Goal: Information Seeking & Learning: Check status

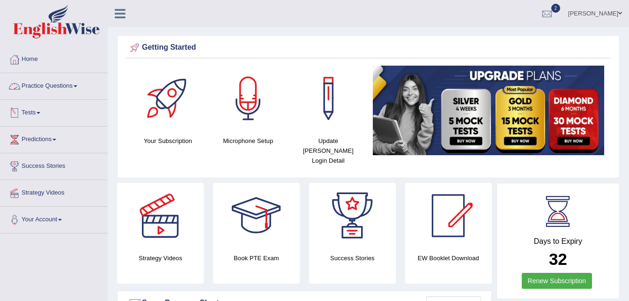
click at [46, 116] on link "Tests" at bounding box center [53, 111] width 107 height 23
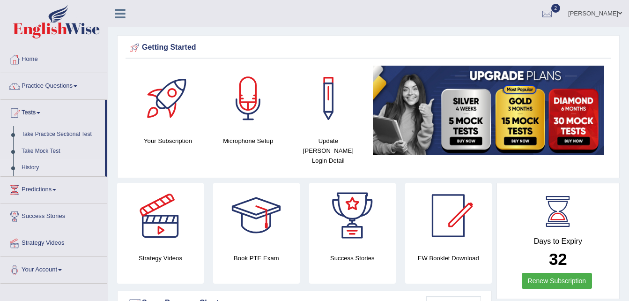
click at [33, 167] on link "History" at bounding box center [61, 167] width 88 height 17
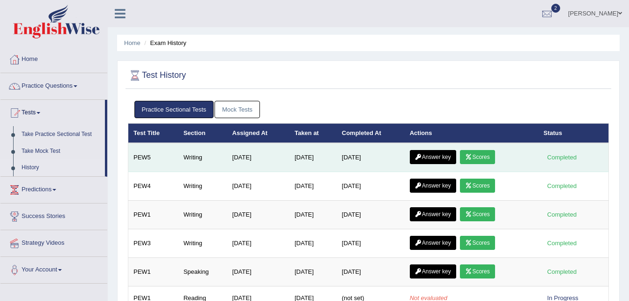
click at [472, 155] on icon at bounding box center [468, 157] width 7 height 6
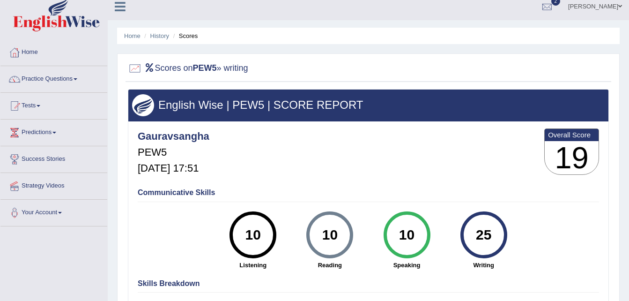
scroll to position [7, 0]
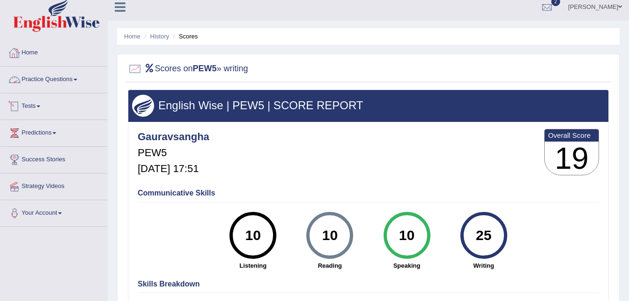
click at [44, 105] on link "Tests" at bounding box center [53, 104] width 107 height 23
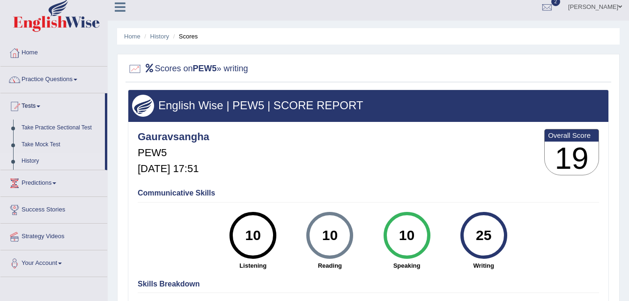
click at [32, 162] on link "History" at bounding box center [61, 161] width 88 height 17
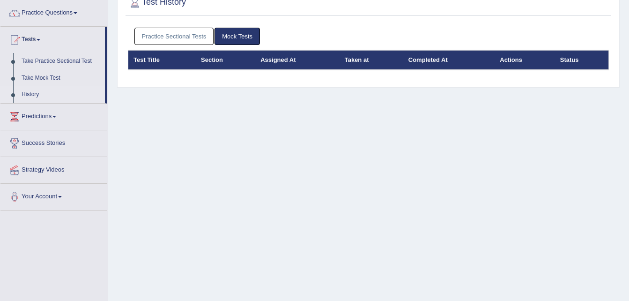
scroll to position [73, 0]
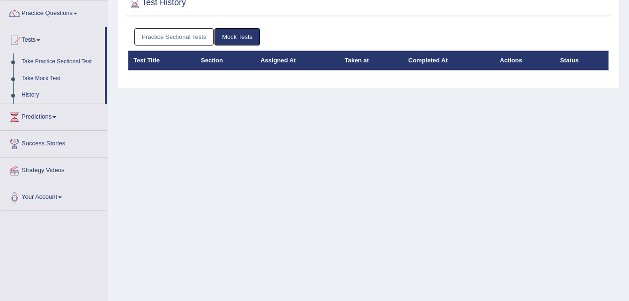
click at [197, 37] on link "Practice Sectional Tests" at bounding box center [174, 36] width 80 height 17
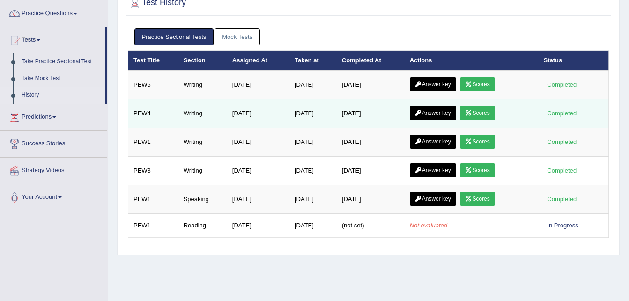
click at [475, 112] on link "Scores" at bounding box center [477, 113] width 35 height 14
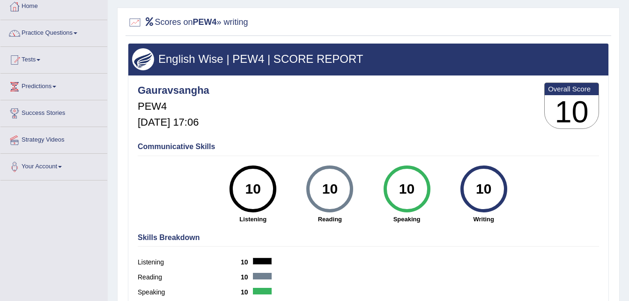
scroll to position [6, 0]
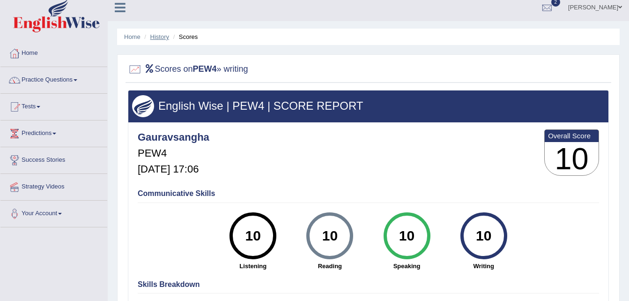
click at [156, 35] on link "History" at bounding box center [159, 36] width 19 height 7
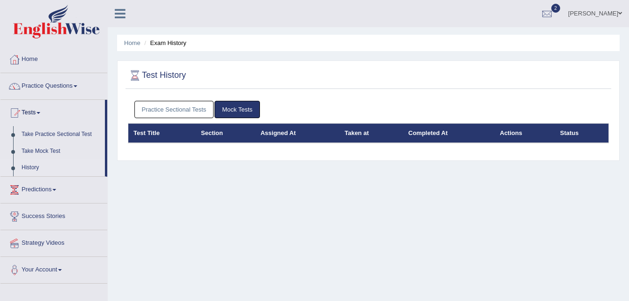
click at [182, 110] on link "Practice Sectional Tests" at bounding box center [174, 109] width 80 height 17
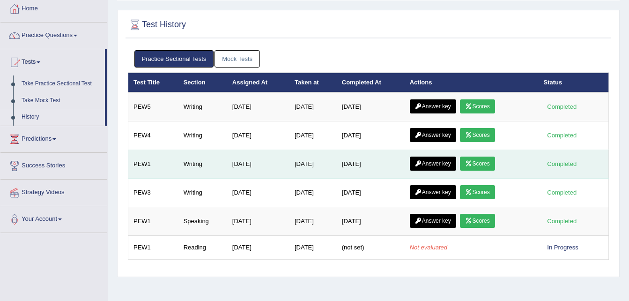
scroll to position [53, 0]
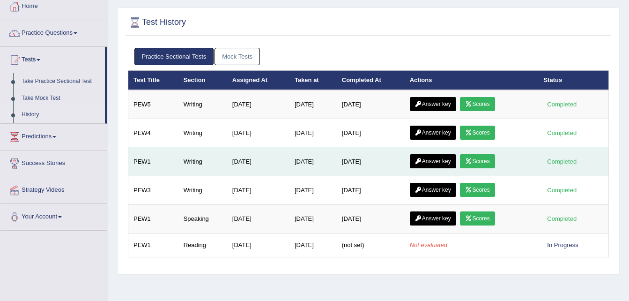
click at [495, 161] on link "Scores" at bounding box center [477, 161] width 35 height 14
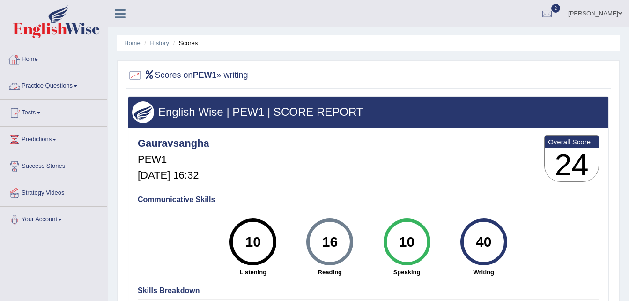
click at [71, 80] on link "Practice Questions" at bounding box center [53, 84] width 107 height 23
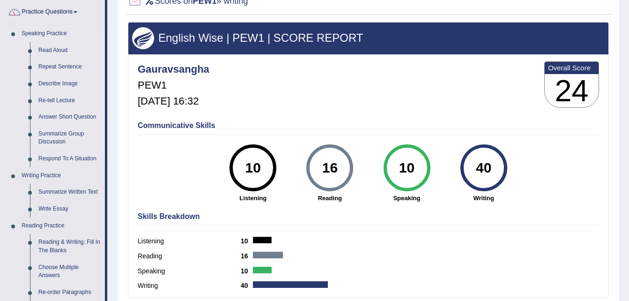
scroll to position [75, 0]
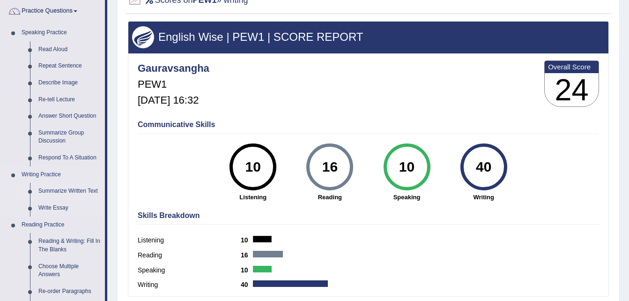
click at [84, 186] on link "Summarize Written Text" at bounding box center [69, 191] width 71 height 17
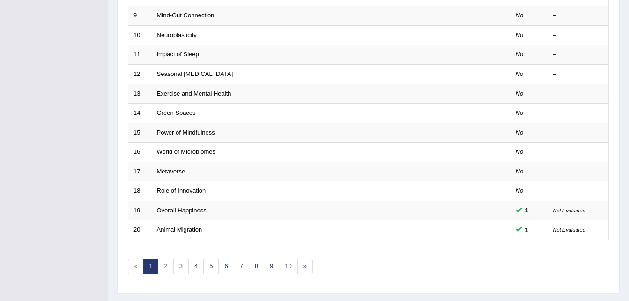
scroll to position [297, 0]
click at [179, 262] on link "3" at bounding box center [180, 265] width 15 height 15
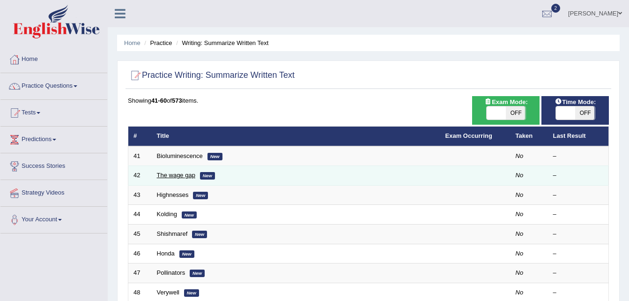
click at [176, 172] on link "The wage gap" at bounding box center [176, 174] width 38 height 7
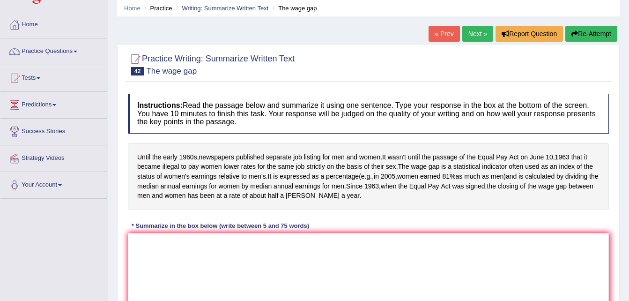
scroll to position [35, 0]
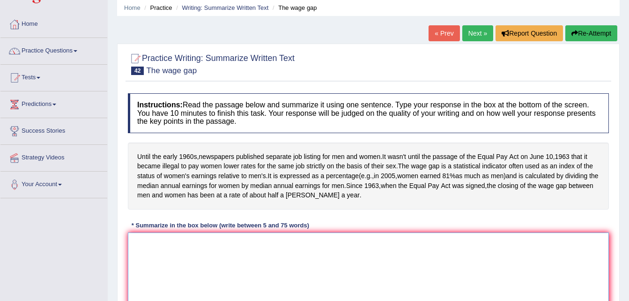
click at [326, 262] on textarea at bounding box center [368, 277] width 481 height 91
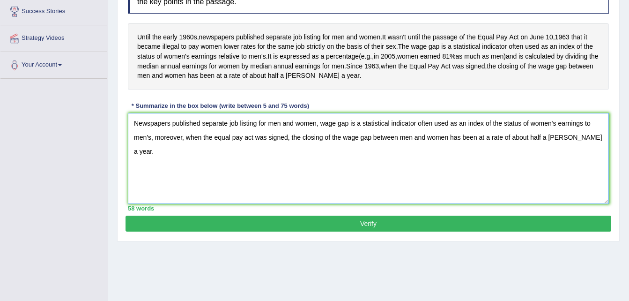
scroll to position [157, 0]
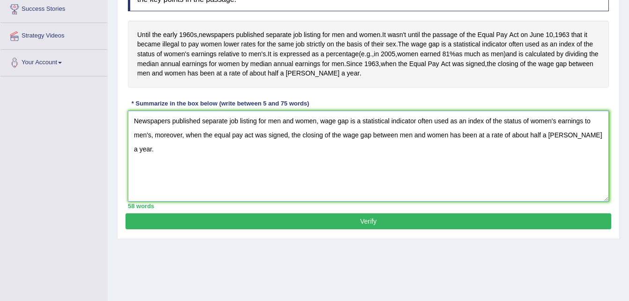
type textarea "Newspapers published separate job listing for men and women, wage gap is a stat…"
click at [370, 229] on button "Verify" at bounding box center [369, 221] width 486 height 16
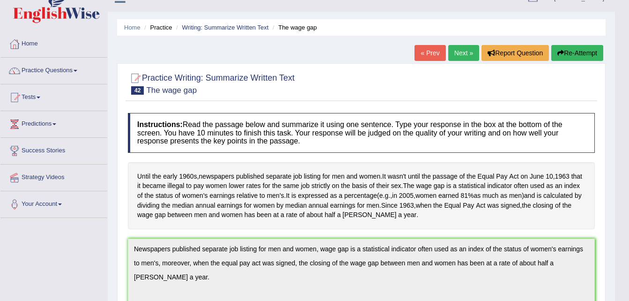
scroll to position [0, 0]
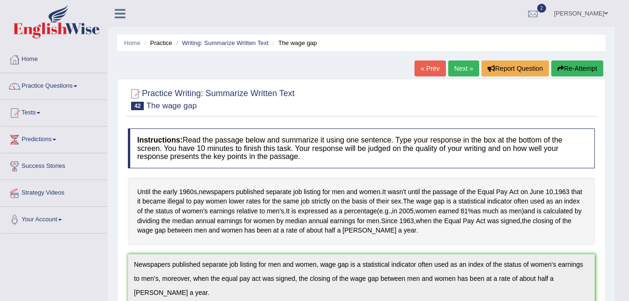
click at [438, 69] on link "« Prev" at bounding box center [430, 68] width 31 height 16
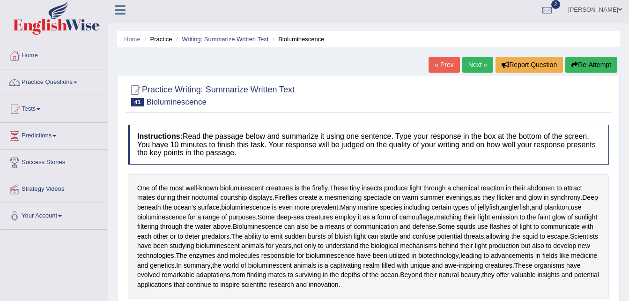
scroll to position [3, 0]
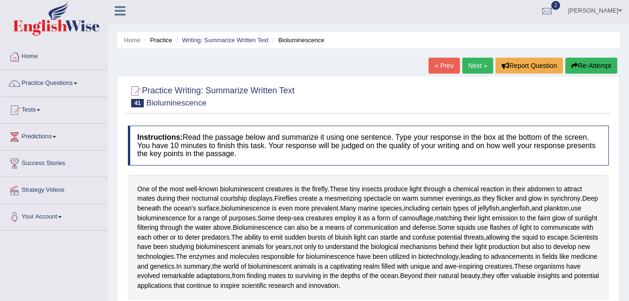
click at [446, 63] on link "« Prev" at bounding box center [444, 66] width 31 height 16
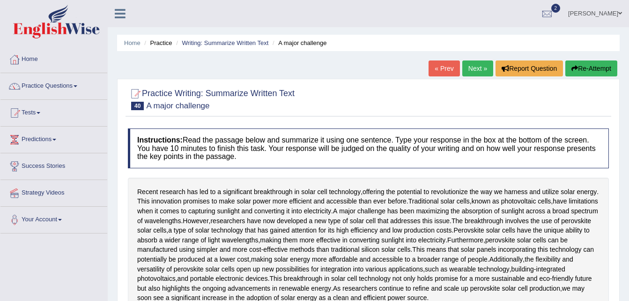
click at [480, 63] on link "Next »" at bounding box center [477, 68] width 31 height 16
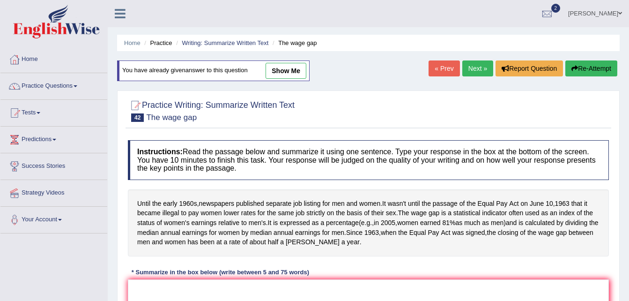
click at [480, 63] on link "Next »" at bounding box center [477, 68] width 31 height 16
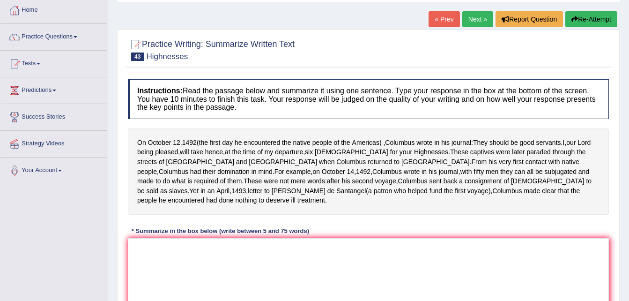
scroll to position [50, 0]
click at [459, 270] on textarea at bounding box center [368, 282] width 481 height 91
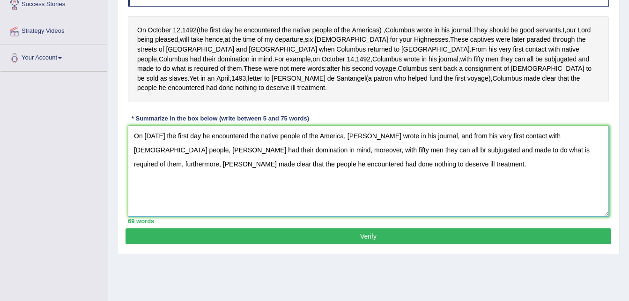
scroll to position [163, 0]
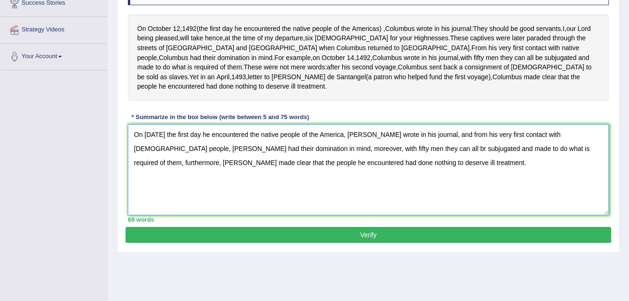
type textarea "On october 12, 1492 the first day he encountered the native people of the Ameri…"
click at [453, 227] on button "Verify" at bounding box center [369, 235] width 486 height 16
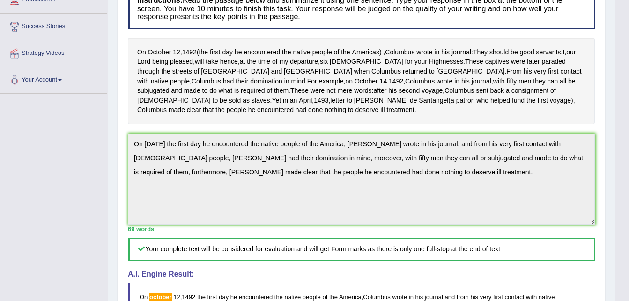
scroll to position [139, 0]
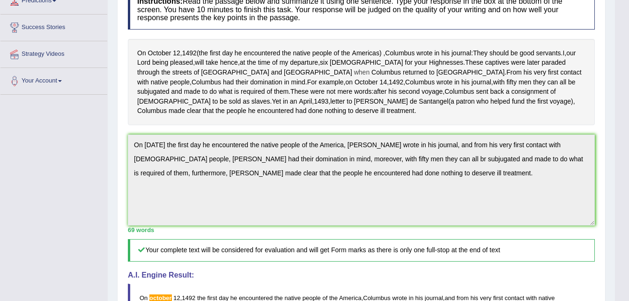
click at [215, 72] on div "Instructions: Read the passage below and summarize it using one sentence. Type …" at bounding box center [362, 202] width 472 height 435
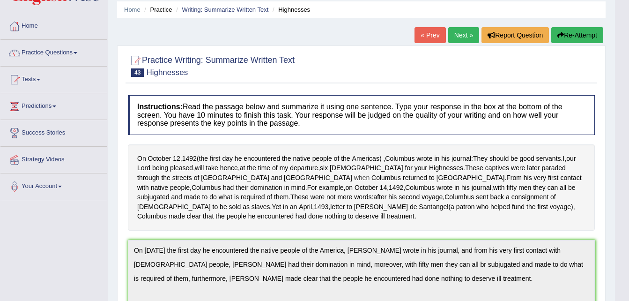
scroll to position [0, 0]
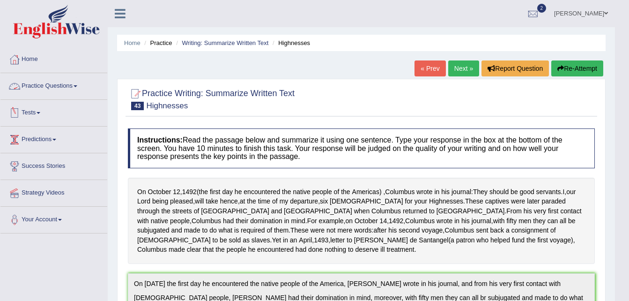
click at [44, 119] on link "Tests" at bounding box center [53, 111] width 107 height 23
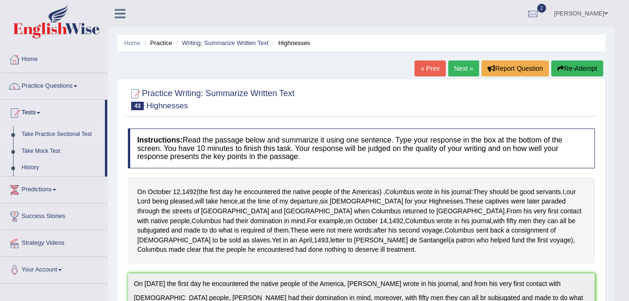
click at [56, 136] on link "Take Practice Sectional Test" at bounding box center [61, 134] width 88 height 17
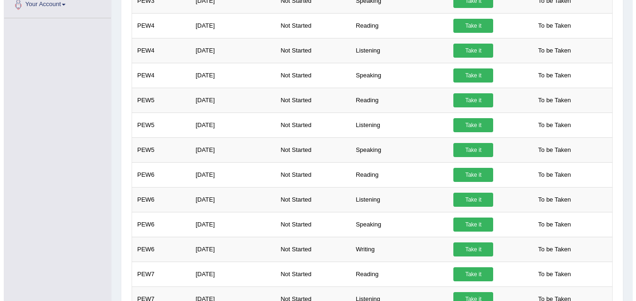
scroll to position [294, 0]
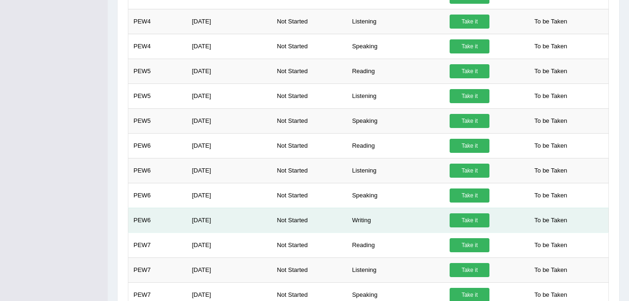
click at [479, 220] on link "Take it" at bounding box center [470, 220] width 40 height 14
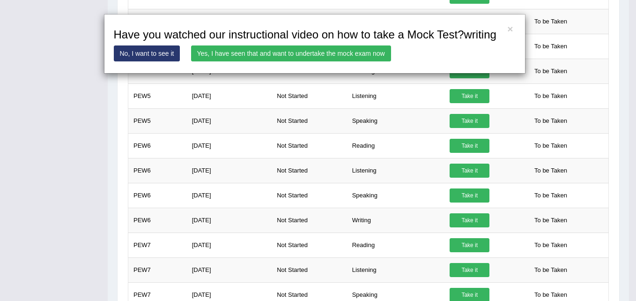
click at [351, 52] on link "Yes, I have seen that and want to undertake the mock exam now" at bounding box center [291, 53] width 200 height 16
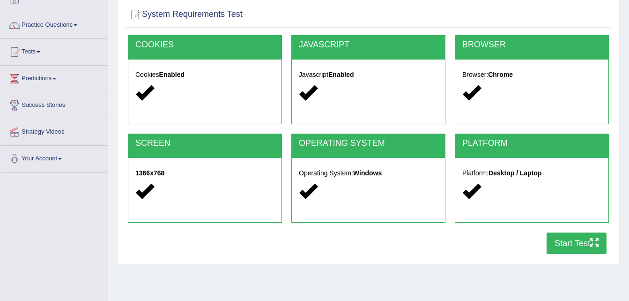
click at [581, 248] on button "Start Test" at bounding box center [577, 243] width 60 height 22
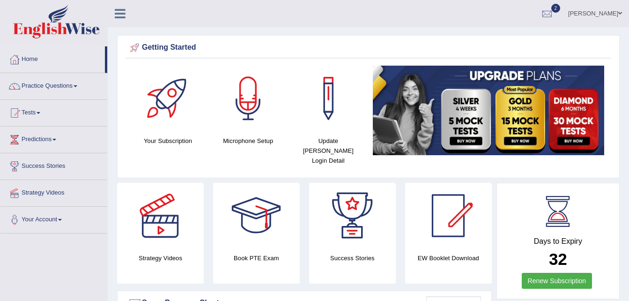
click at [77, 87] on link "Practice Questions" at bounding box center [53, 84] width 107 height 23
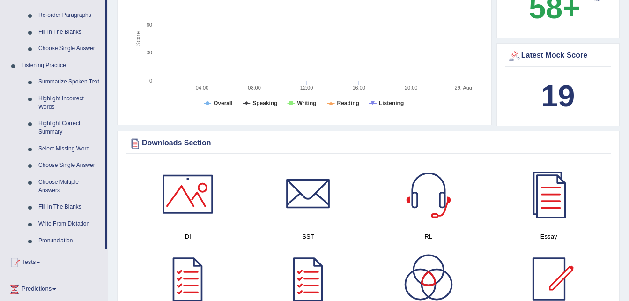
scroll to position [351, 0]
click at [59, 99] on link "Highlight Incorrect Words" at bounding box center [69, 102] width 71 height 25
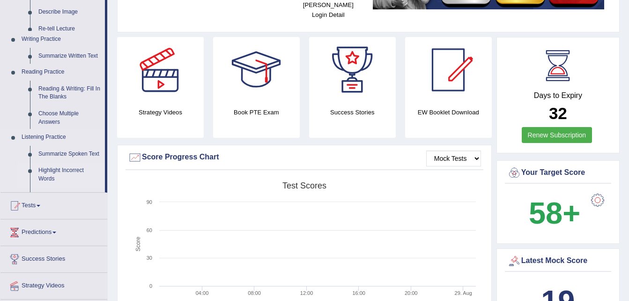
scroll to position [116, 0]
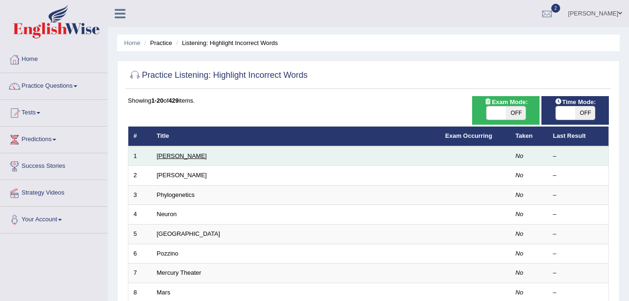
click at [164, 154] on link "Harold" at bounding box center [182, 155] width 50 height 7
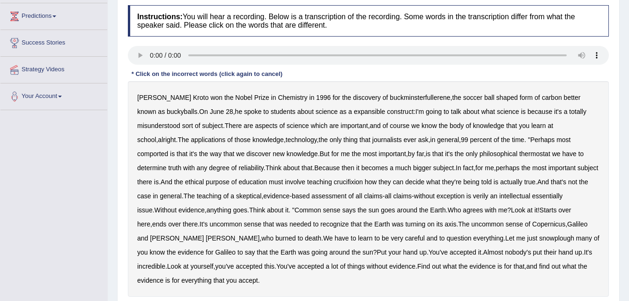
scroll to position [124, 0]
click at [168, 149] on b "comported" at bounding box center [152, 152] width 31 height 7
click at [334, 184] on b "crucifixion" at bounding box center [348, 181] width 29 height 7
click at [473, 197] on b "verily" at bounding box center [480, 195] width 15 height 7
click at [539, 237] on b "snowplough" at bounding box center [556, 237] width 35 height 7
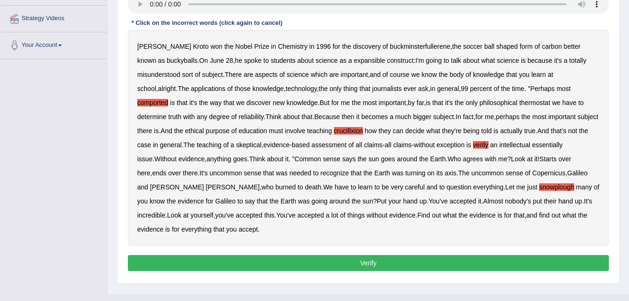
scroll to position [175, 0]
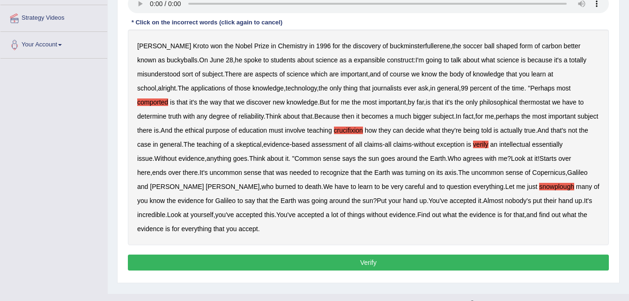
click at [361, 258] on button "Verify" at bounding box center [368, 262] width 481 height 16
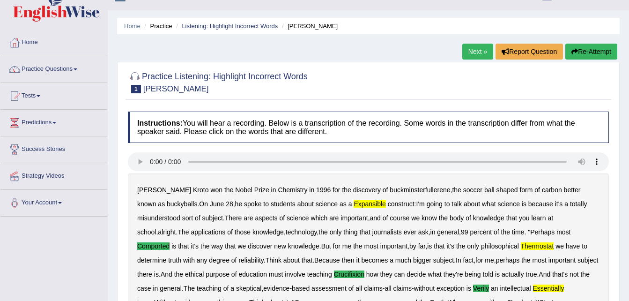
scroll to position [0, 0]
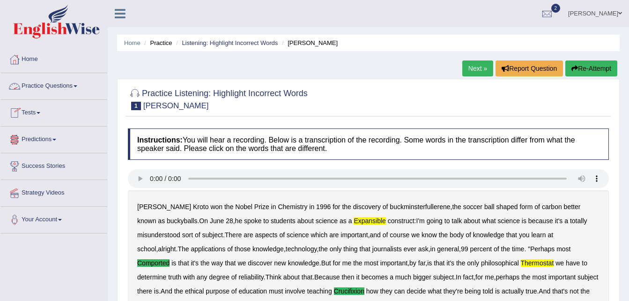
click at [40, 111] on link "Tests" at bounding box center [53, 111] width 107 height 23
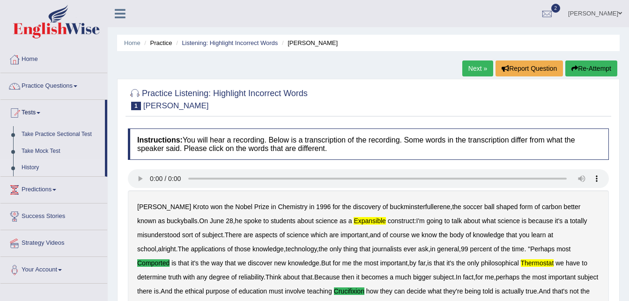
click at [31, 169] on link "History" at bounding box center [61, 167] width 88 height 17
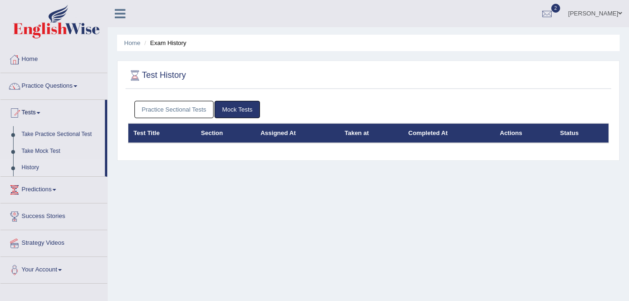
click at [189, 108] on link "Practice Sectional Tests" at bounding box center [174, 109] width 80 height 17
click at [166, 115] on link "Practice Sectional Tests" at bounding box center [174, 109] width 80 height 17
click at [177, 102] on link "Practice Sectional Tests" at bounding box center [174, 109] width 80 height 17
click at [159, 106] on link "Practice Sectional Tests" at bounding box center [174, 109] width 80 height 17
click at [193, 113] on link "Practice Sectional Tests" at bounding box center [174, 109] width 80 height 17
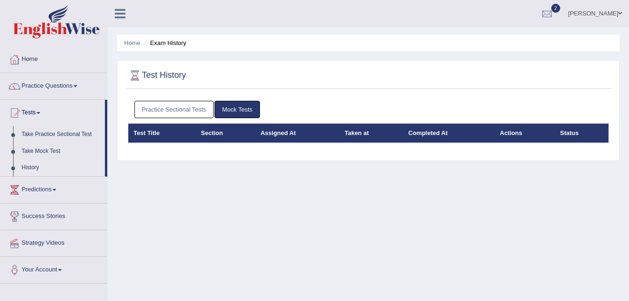
click at [162, 109] on link "Practice Sectional Tests" at bounding box center [174, 109] width 80 height 17
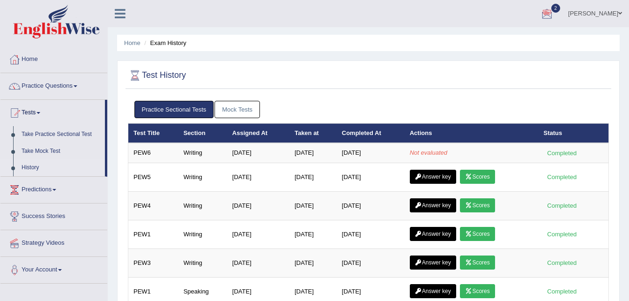
click at [546, 24] on link "2" at bounding box center [547, 12] width 28 height 24
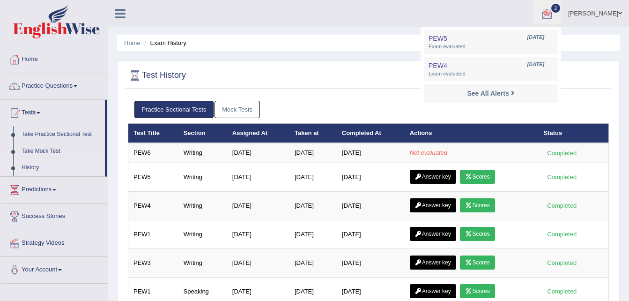
click at [387, 20] on ul "Gauravpreet singh Toggle navigation Username: gauravsangha Access Type: Online …" at bounding box center [446, 13] width 365 height 27
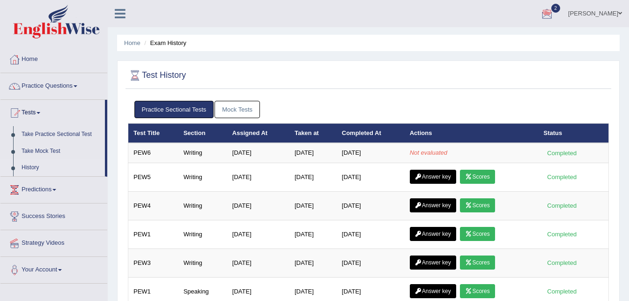
click at [24, 0] on div at bounding box center [54, 23] width 108 height 46
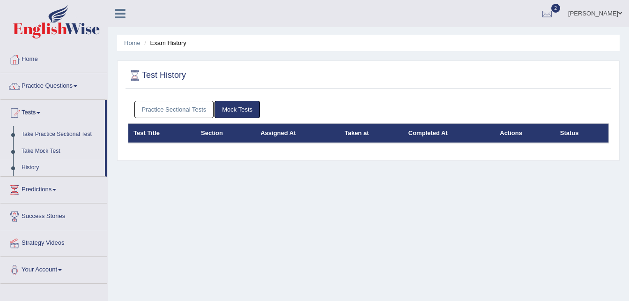
click at [185, 108] on link "Practice Sectional Tests" at bounding box center [174, 109] width 80 height 17
click at [157, 109] on link "Practice Sectional Tests" at bounding box center [174, 109] width 80 height 17
click at [184, 104] on link "Practice Sectional Tests" at bounding box center [174, 109] width 80 height 17
click at [176, 113] on link "Practice Sectional Tests" at bounding box center [174, 109] width 80 height 17
click at [211, 112] on link "Practice Sectional Tests" at bounding box center [174, 109] width 80 height 17
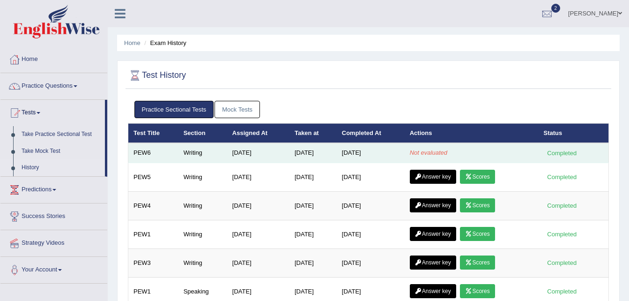
drag, startPoint x: 388, startPoint y: 150, endPoint x: 141, endPoint y: 155, distance: 246.4
click at [141, 155] on tr "PEW6 Writing Aug 23, 2025 Aug 29, 2025 Aug 29, 2025 Not evaluated Completed" at bounding box center [368, 153] width 481 height 20
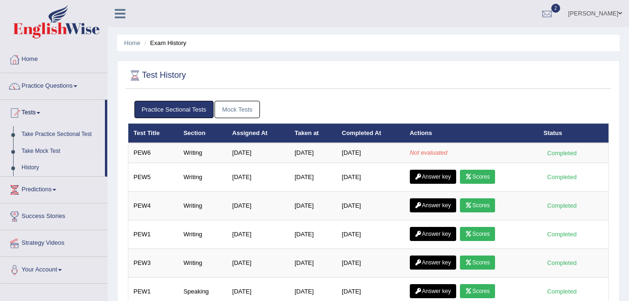
click at [431, 70] on div at bounding box center [368, 75] width 481 height 19
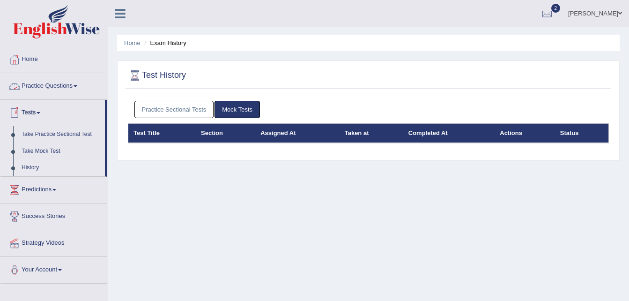
click at [176, 107] on link "Practice Sectional Tests" at bounding box center [174, 109] width 80 height 17
click at [194, 109] on link "Practice Sectional Tests" at bounding box center [174, 109] width 80 height 17
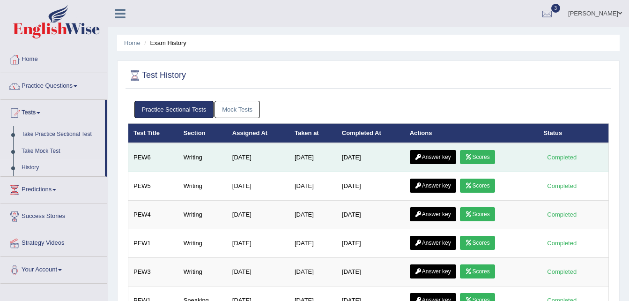
click at [472, 159] on icon at bounding box center [468, 157] width 7 height 6
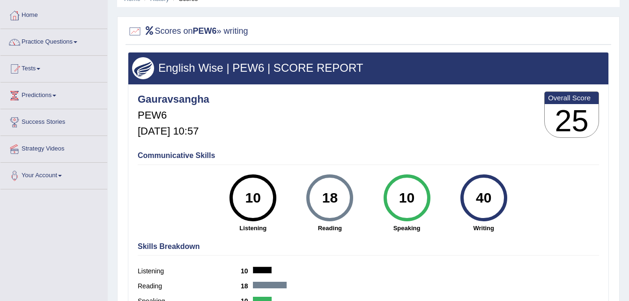
scroll to position [44, 0]
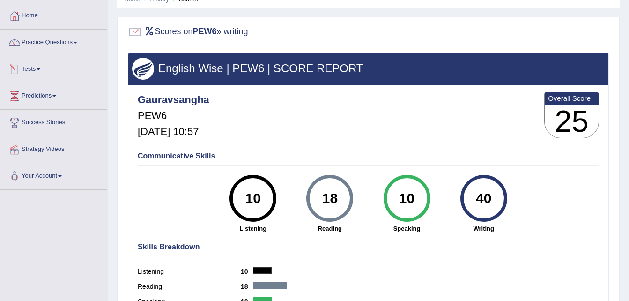
click at [40, 70] on link "Tests" at bounding box center [53, 67] width 107 height 23
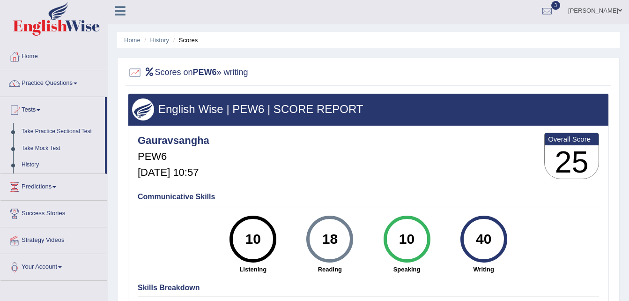
scroll to position [0, 0]
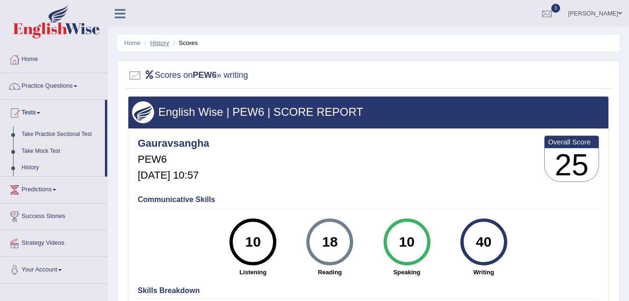
click at [166, 40] on link "History" at bounding box center [159, 42] width 19 height 7
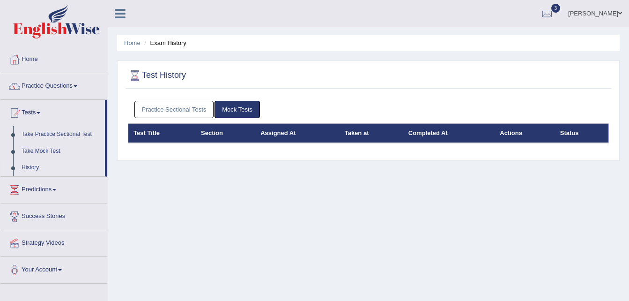
click at [192, 113] on link "Practice Sectional Tests" at bounding box center [174, 109] width 80 height 17
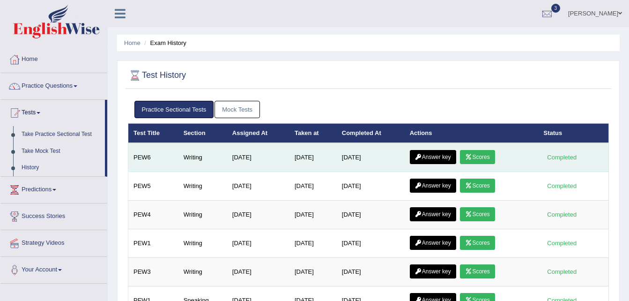
click at [437, 161] on link "Answer key" at bounding box center [433, 157] width 46 height 14
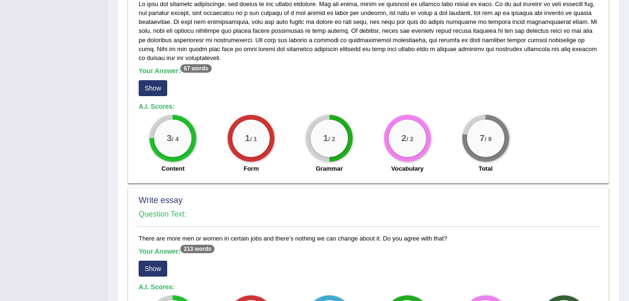
scroll to position [470, 0]
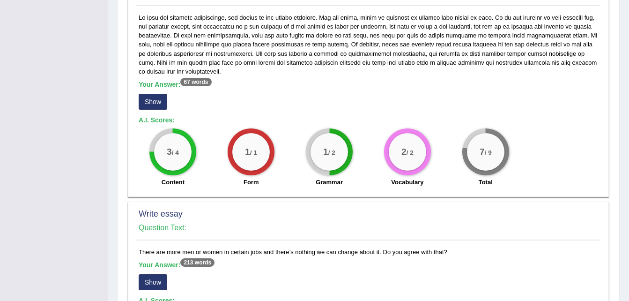
click at [150, 101] on button "Show" at bounding box center [153, 102] width 29 height 16
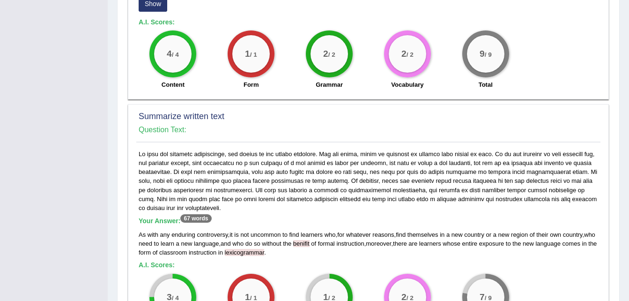
scroll to position [346, 0]
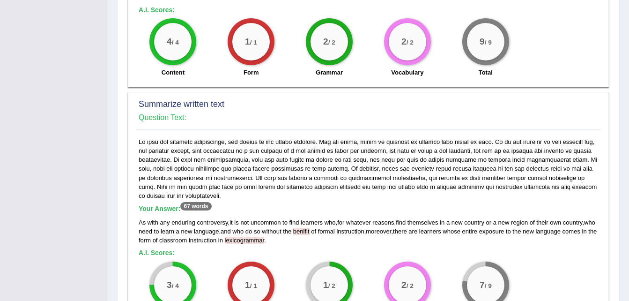
click at [312, 235] on div "As with any enduring controversy , it is not uncommon to find learners who , fo…" at bounding box center [368, 231] width 459 height 27
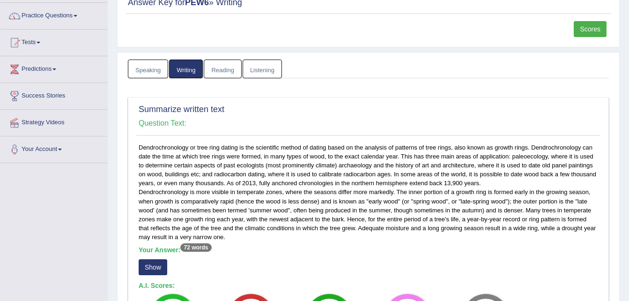
scroll to position [0, 0]
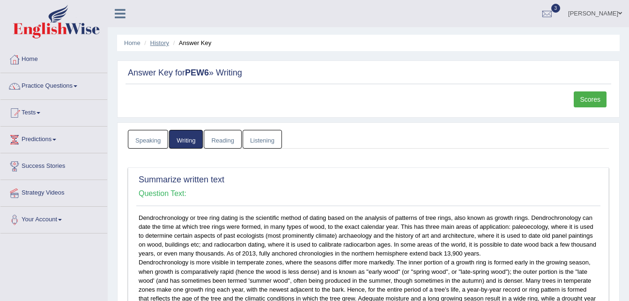
click at [159, 42] on link "History" at bounding box center [159, 42] width 19 height 7
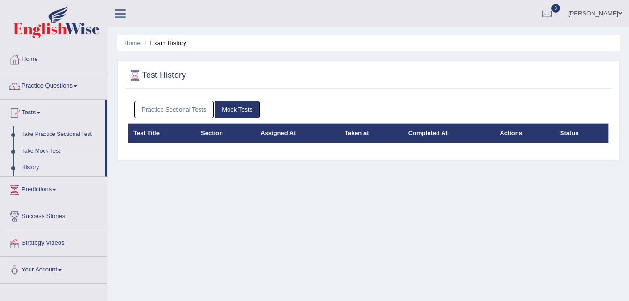
click at [172, 113] on link "Practice Sectional Tests" at bounding box center [174, 109] width 80 height 17
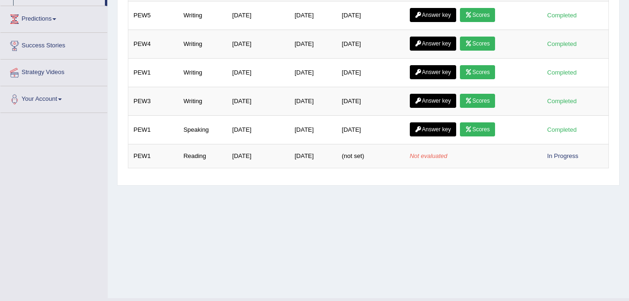
scroll to position [173, 0]
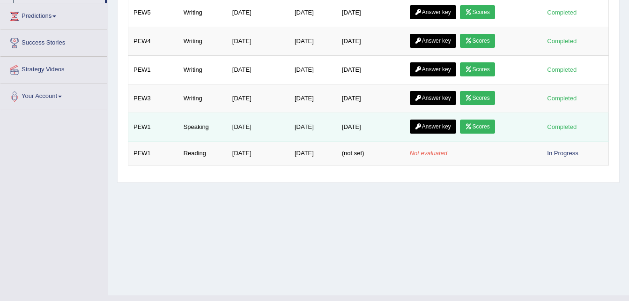
click at [487, 132] on link "Scores" at bounding box center [477, 126] width 35 height 14
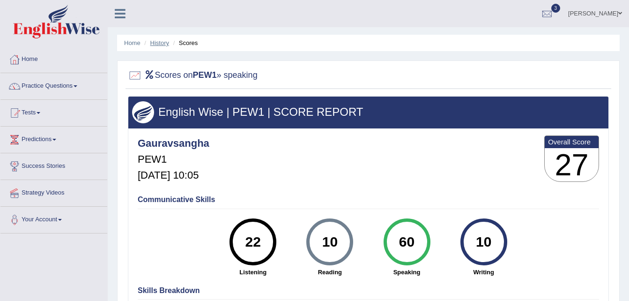
click at [157, 46] on link "History" at bounding box center [159, 42] width 19 height 7
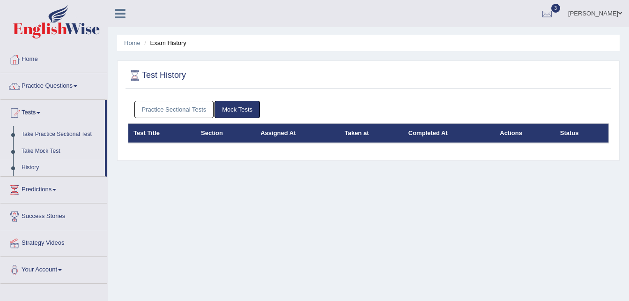
click at [202, 105] on link "Practice Sectional Tests" at bounding box center [174, 109] width 80 height 17
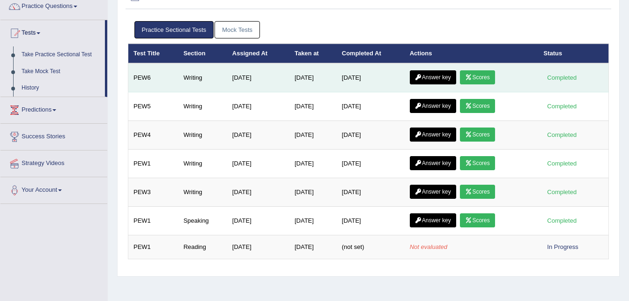
scroll to position [89, 0]
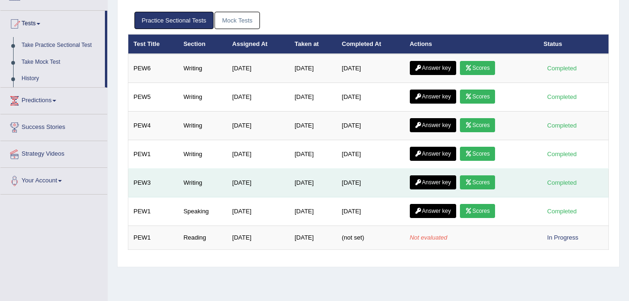
click at [481, 178] on link "Scores" at bounding box center [477, 182] width 35 height 14
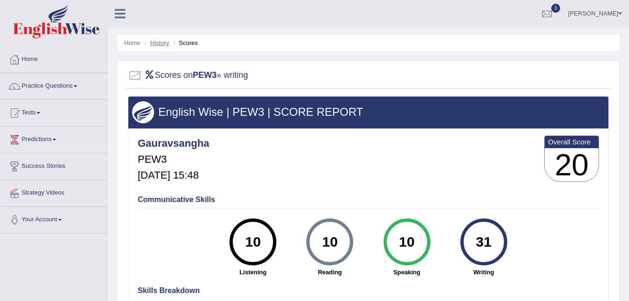
click at [167, 43] on link "History" at bounding box center [159, 42] width 19 height 7
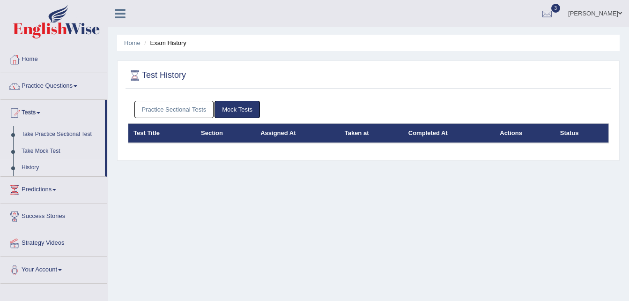
click at [187, 109] on link "Practice Sectional Tests" at bounding box center [174, 109] width 80 height 17
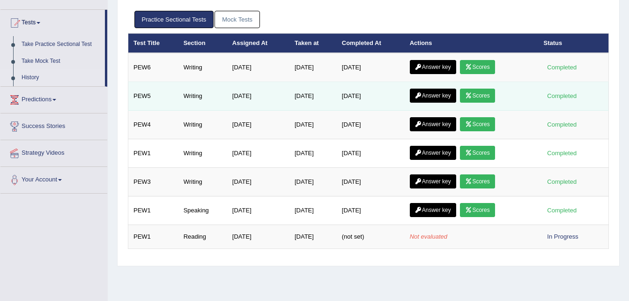
scroll to position [90, 0]
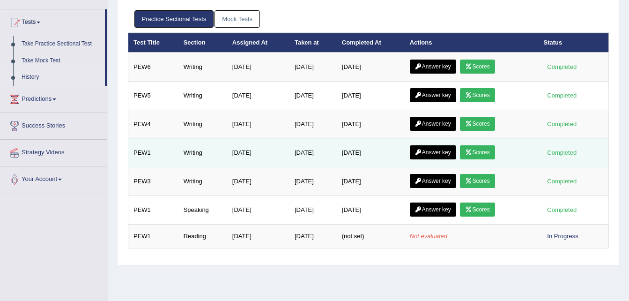
click at [488, 154] on link "Scores" at bounding box center [477, 152] width 35 height 14
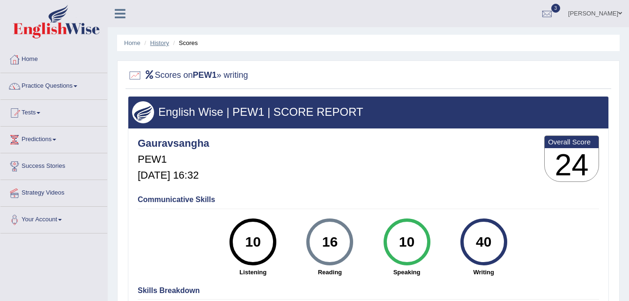
click at [162, 43] on link "History" at bounding box center [159, 42] width 19 height 7
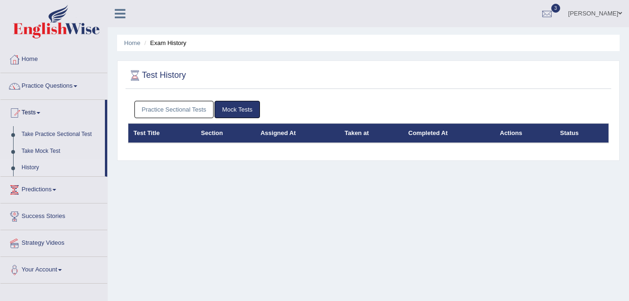
click at [195, 115] on link "Practice Sectional Tests" at bounding box center [174, 109] width 80 height 17
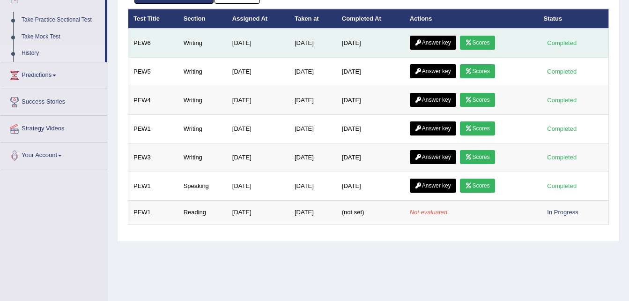
scroll to position [115, 0]
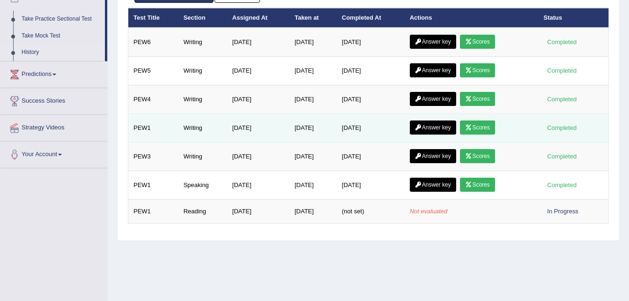
click at [444, 122] on link "Answer key" at bounding box center [433, 127] width 46 height 14
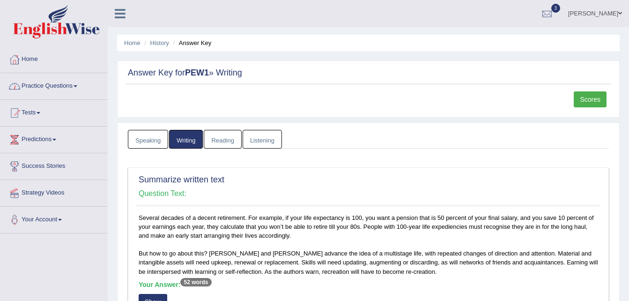
click at [77, 85] on span at bounding box center [76, 86] width 4 height 2
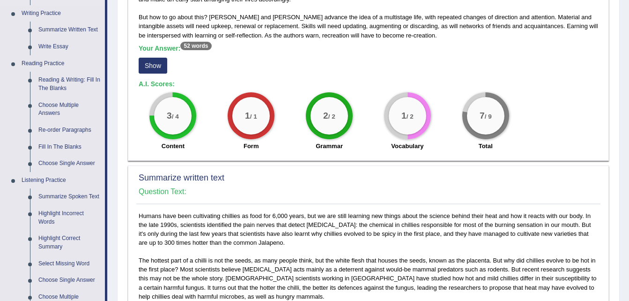
scroll to position [237, 0]
click at [74, 134] on link "Re-order Paragraphs" at bounding box center [69, 129] width 71 height 17
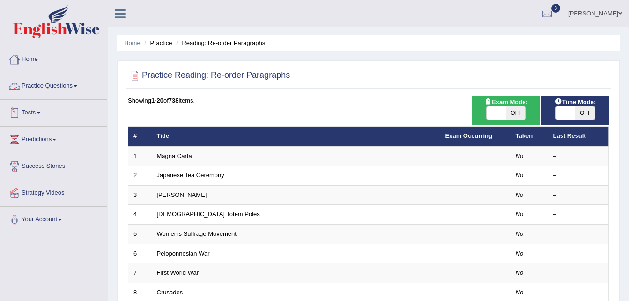
click at [43, 116] on link "Tests" at bounding box center [53, 111] width 107 height 23
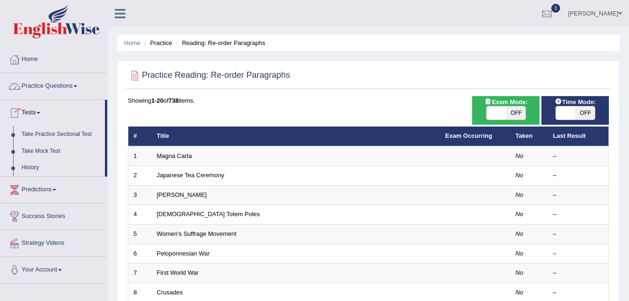
click at [78, 89] on link "Practice Questions" at bounding box center [53, 84] width 107 height 23
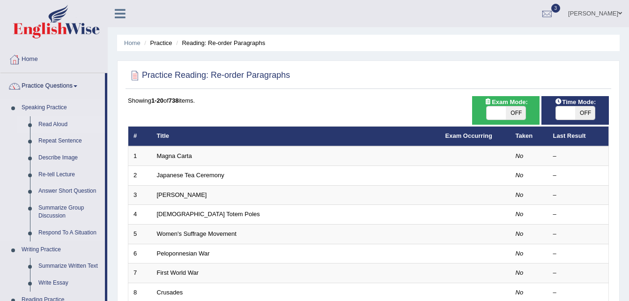
click at [50, 126] on link "Read Aloud" at bounding box center [69, 124] width 71 height 17
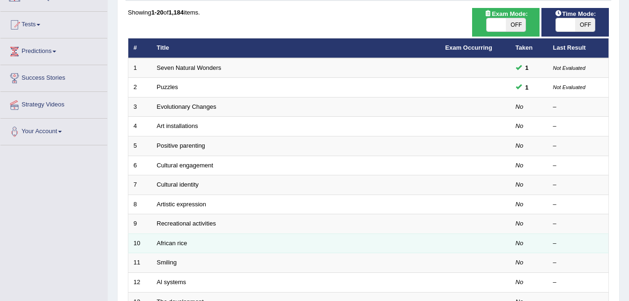
scroll to position [131, 0]
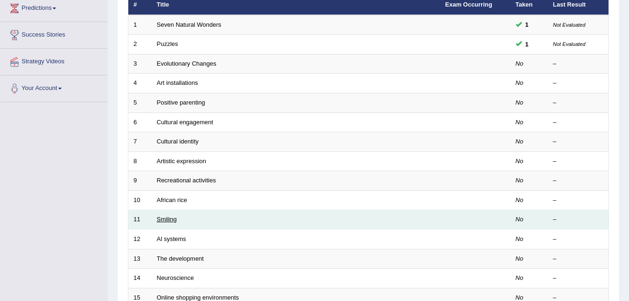
click at [172, 218] on link "Smiling" at bounding box center [167, 218] width 20 height 7
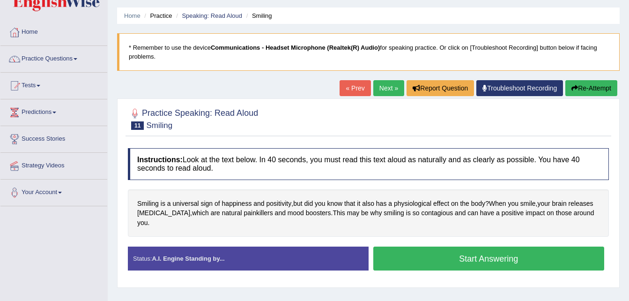
scroll to position [43, 0]
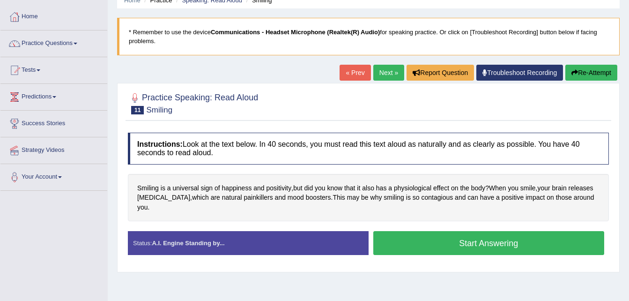
click at [442, 237] on button "Start Answering" at bounding box center [488, 243] width 231 height 24
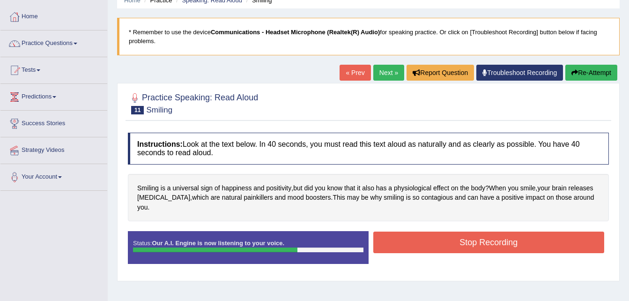
click at [421, 234] on button "Stop Recording" at bounding box center [488, 242] width 231 height 22
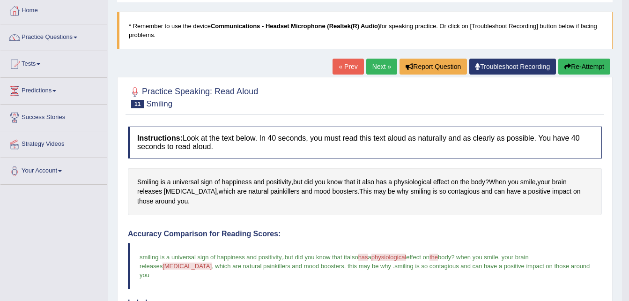
scroll to position [30, 0]
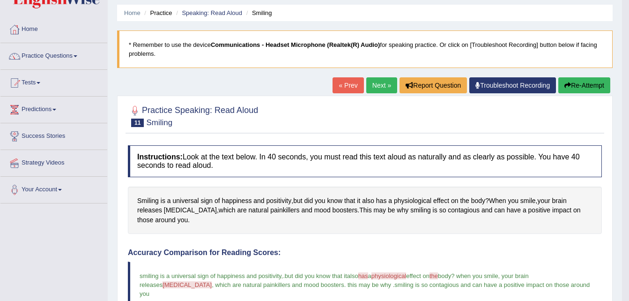
click at [574, 79] on button "Re-Attempt" at bounding box center [584, 85] width 52 height 16
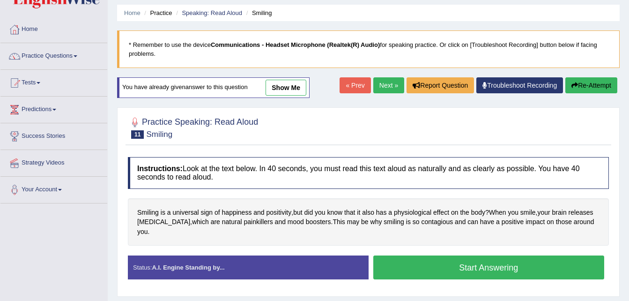
click at [442, 259] on button "Start Answering" at bounding box center [488, 267] width 231 height 24
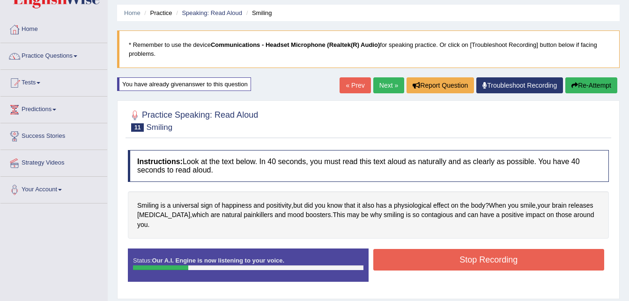
click at [442, 259] on button "Stop Recording" at bounding box center [488, 260] width 231 height 22
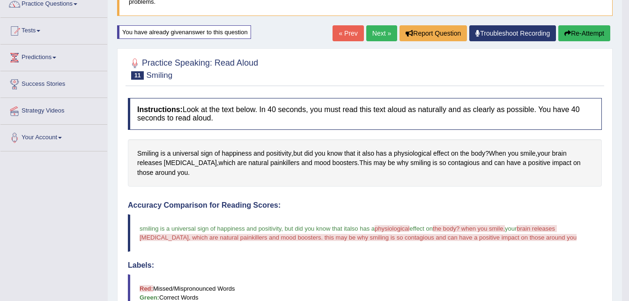
scroll to position [81, 0]
click at [387, 32] on link "Next »" at bounding box center [381, 34] width 31 height 16
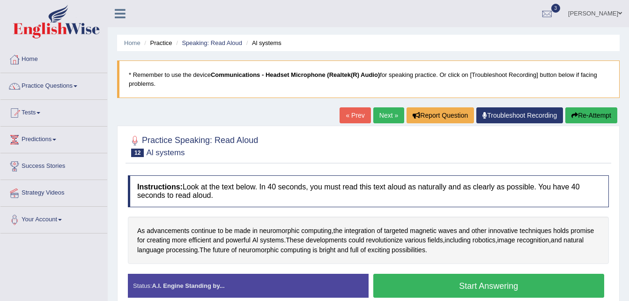
click at [393, 115] on link "Next »" at bounding box center [388, 115] width 31 height 16
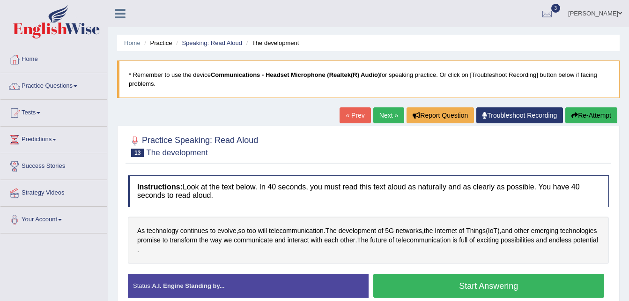
click at [478, 281] on button "Start Answering" at bounding box center [488, 286] width 231 height 24
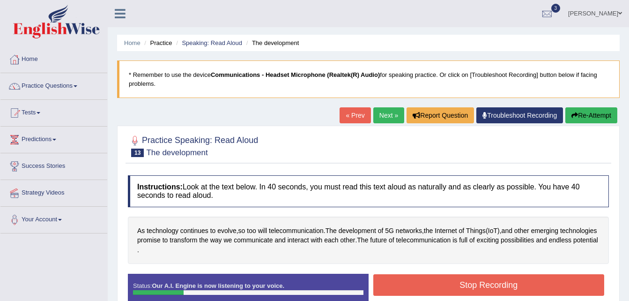
click at [460, 288] on button "Stop Recording" at bounding box center [488, 285] width 231 height 22
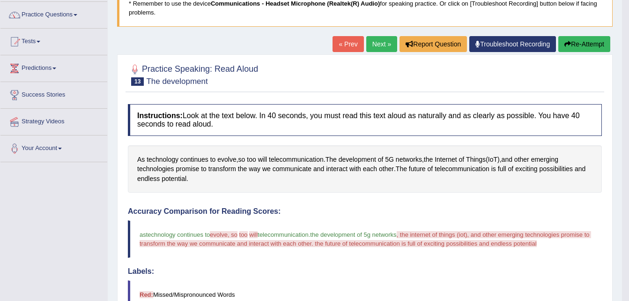
scroll to position [69, 0]
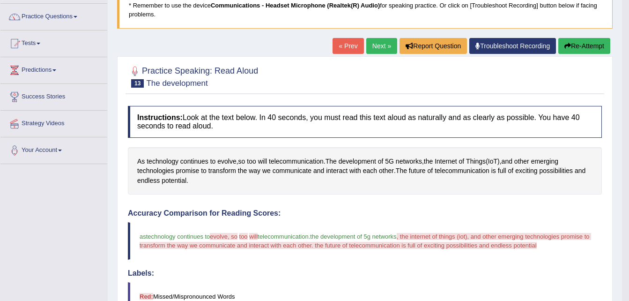
click at [388, 42] on link "Next »" at bounding box center [381, 46] width 31 height 16
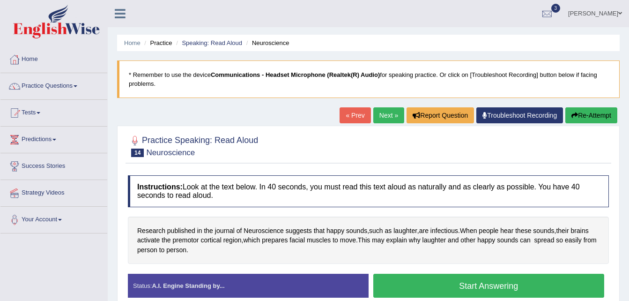
click at [431, 185] on h4 "Instructions: Look at the text below. In 40 seconds, you must read this text al…" at bounding box center [368, 190] width 481 height 31
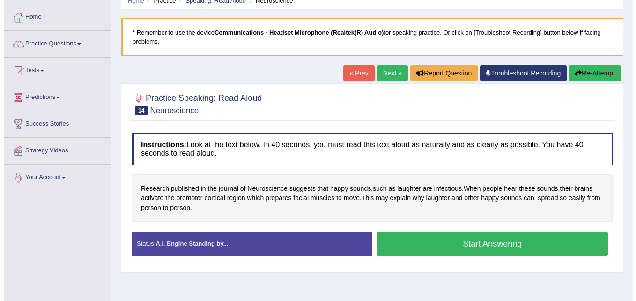
scroll to position [43, 0]
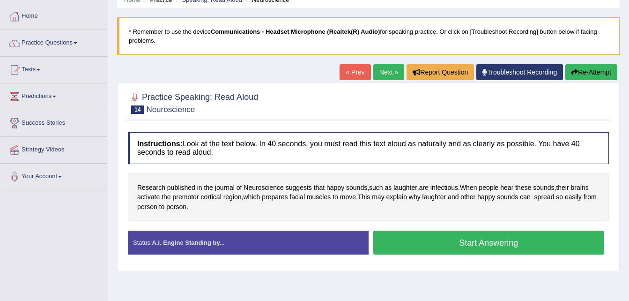
click at [467, 233] on button "Start Answering" at bounding box center [488, 242] width 231 height 24
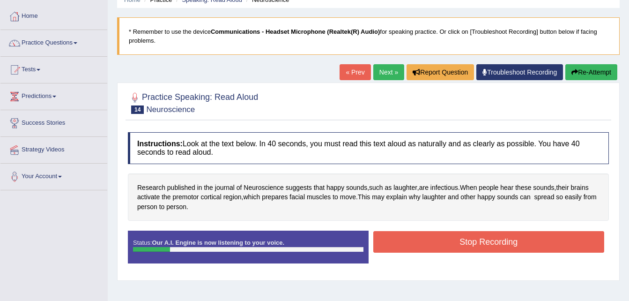
click at [467, 233] on button "Stop Recording" at bounding box center [488, 242] width 231 height 22
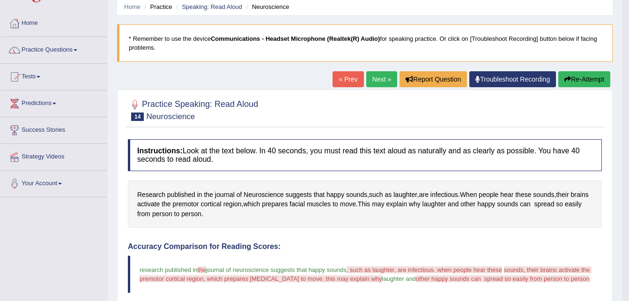
scroll to position [36, 0]
click at [384, 78] on link "Next »" at bounding box center [381, 80] width 31 height 16
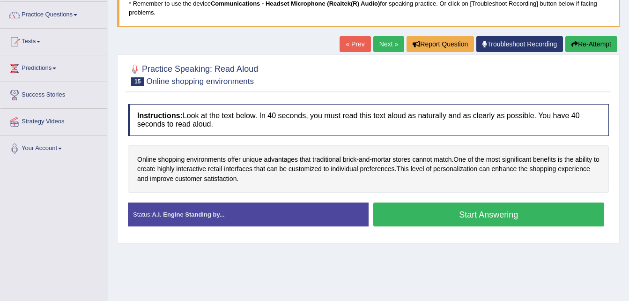
scroll to position [67, 0]
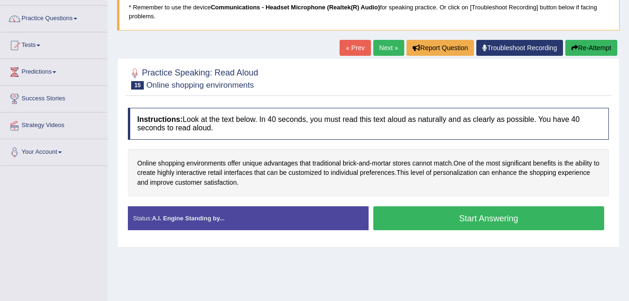
click at [393, 46] on link "Next »" at bounding box center [388, 48] width 31 height 16
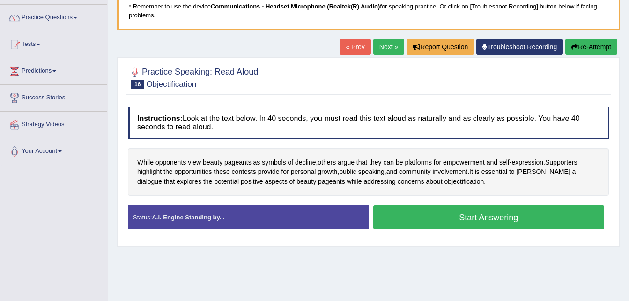
scroll to position [69, 0]
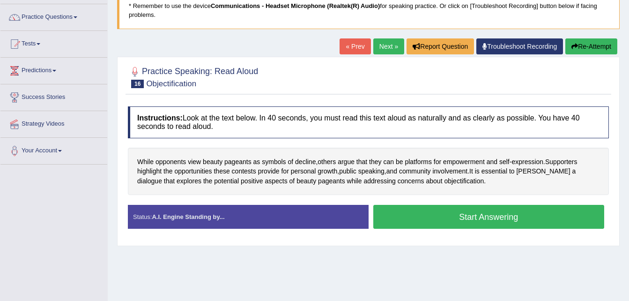
click at [392, 41] on link "Next »" at bounding box center [388, 46] width 31 height 16
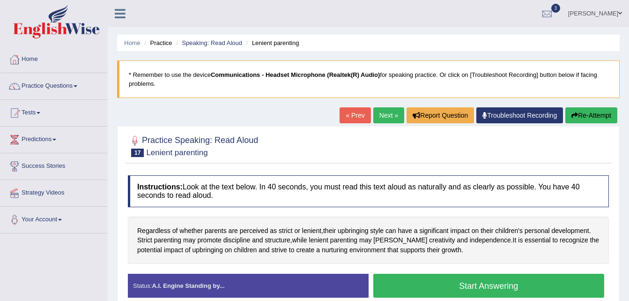
click at [451, 197] on h4 "Instructions: Look at the text below. In 40 seconds, you must read this text al…" at bounding box center [368, 190] width 481 height 31
click at [391, 116] on link "Next »" at bounding box center [388, 115] width 31 height 16
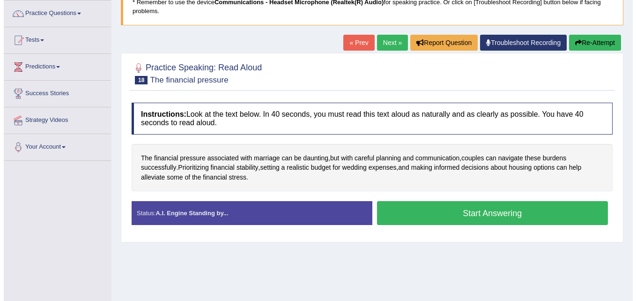
scroll to position [73, 0]
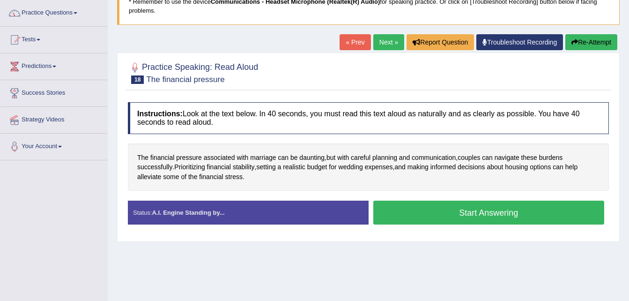
click at [453, 208] on button "Start Answering" at bounding box center [488, 212] width 231 height 24
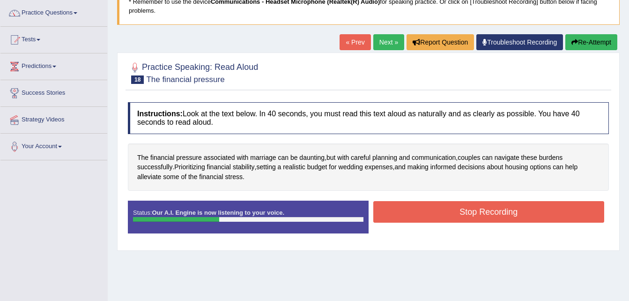
click at [453, 208] on button "Stop Recording" at bounding box center [488, 212] width 231 height 22
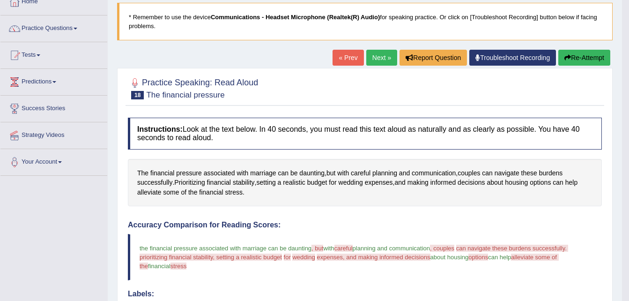
scroll to position [53, 0]
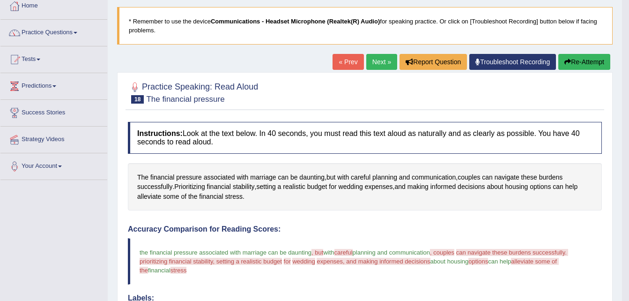
click at [386, 60] on link "Next »" at bounding box center [381, 62] width 31 height 16
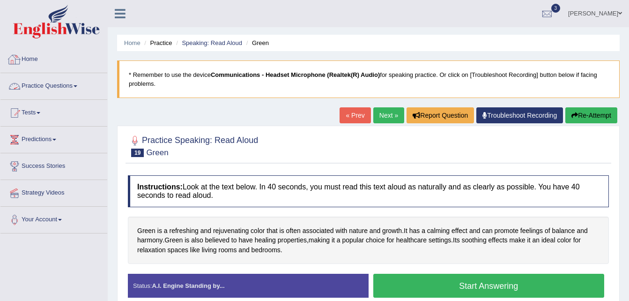
click at [82, 83] on link "Practice Questions" at bounding box center [53, 84] width 107 height 23
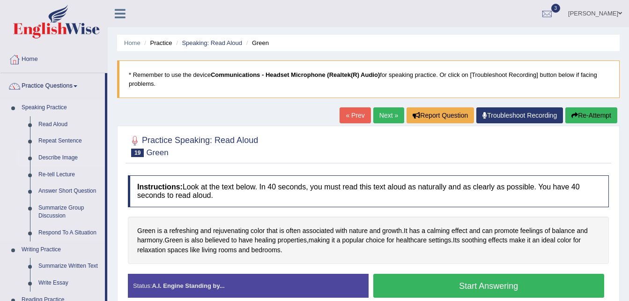
click at [65, 158] on link "Describe Image" at bounding box center [69, 157] width 71 height 17
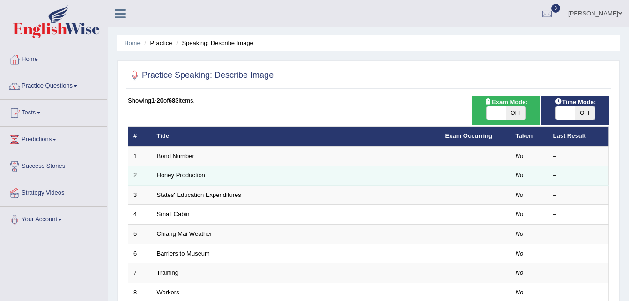
click at [180, 176] on link "Honey Production" at bounding box center [181, 174] width 48 height 7
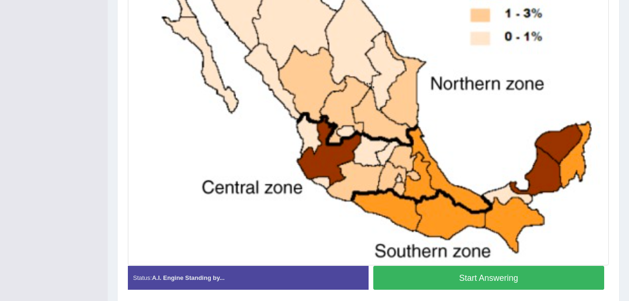
scroll to position [319, 0]
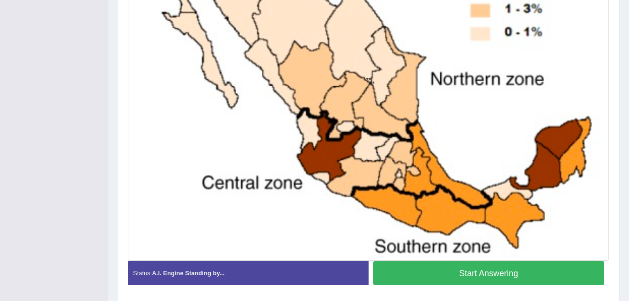
click at [486, 264] on button "Start Answering" at bounding box center [488, 273] width 231 height 24
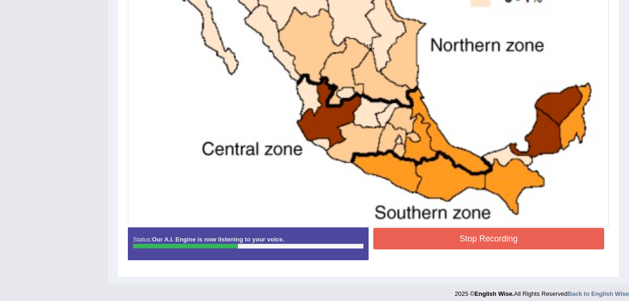
scroll to position [353, 0]
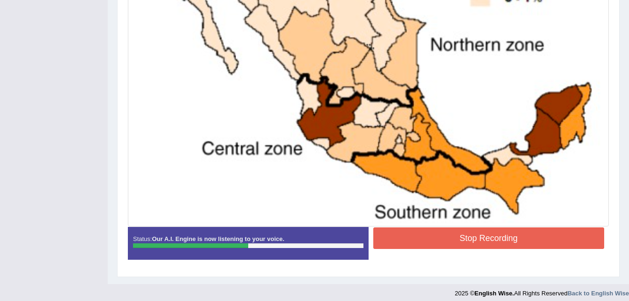
click at [493, 231] on button "Stop Recording" at bounding box center [488, 238] width 231 height 22
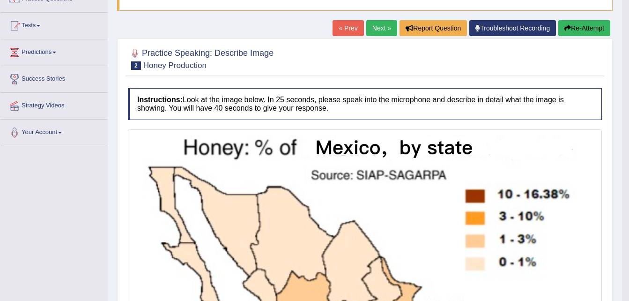
scroll to position [84, 0]
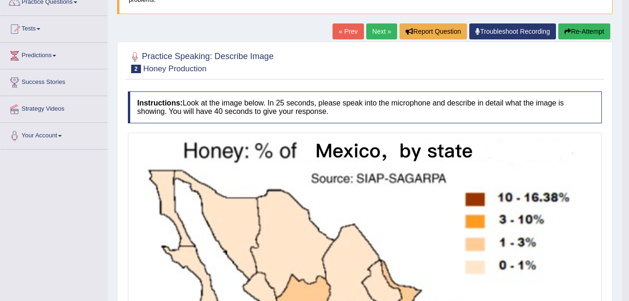
click at [388, 36] on link "Next »" at bounding box center [381, 31] width 31 height 16
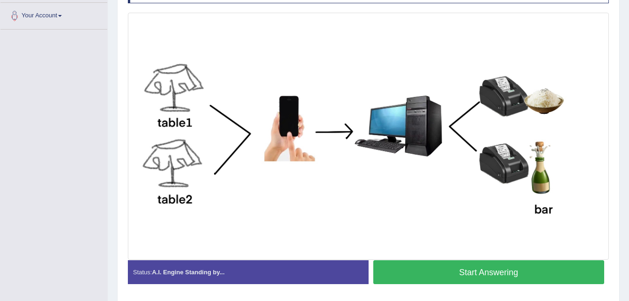
scroll to position [216, 0]
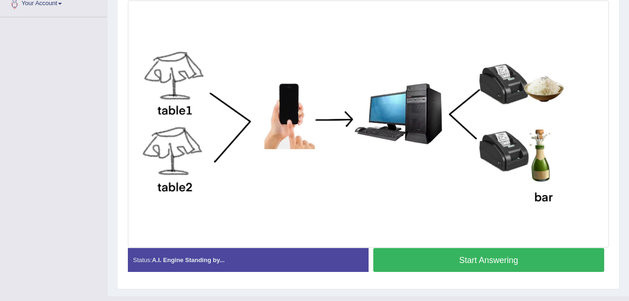
click at [438, 255] on button "Start Answering" at bounding box center [488, 260] width 231 height 24
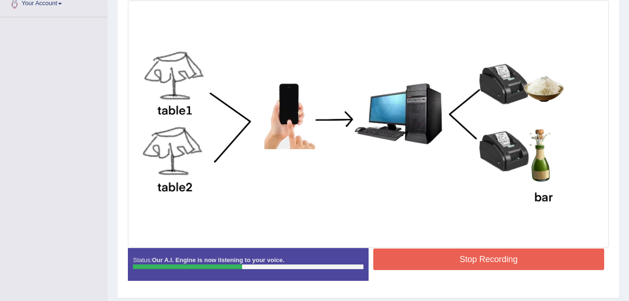
click at [442, 257] on button "Stop Recording" at bounding box center [488, 259] width 231 height 22
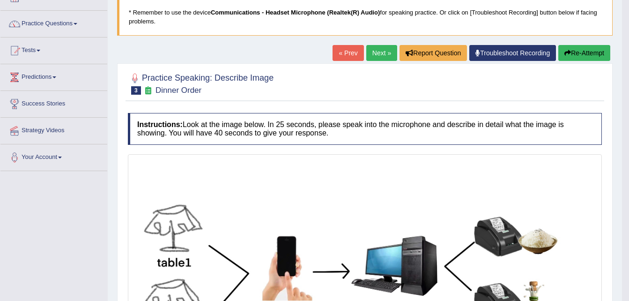
scroll to position [42, 0]
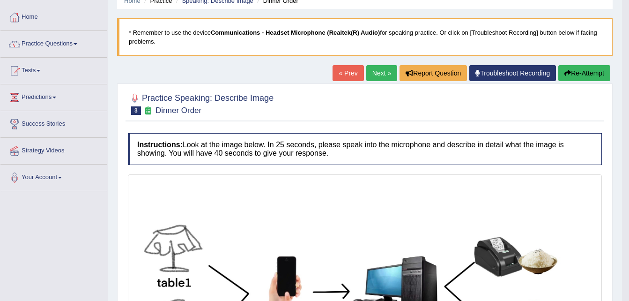
click at [390, 77] on link "Next »" at bounding box center [381, 73] width 31 height 16
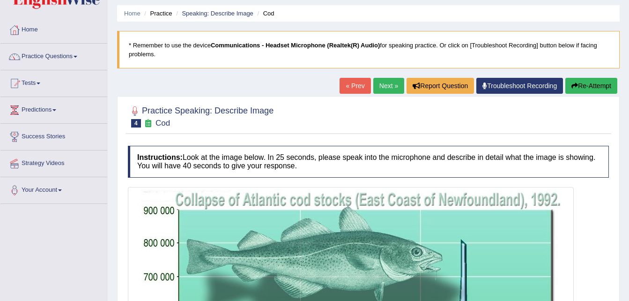
scroll to position [29, 0]
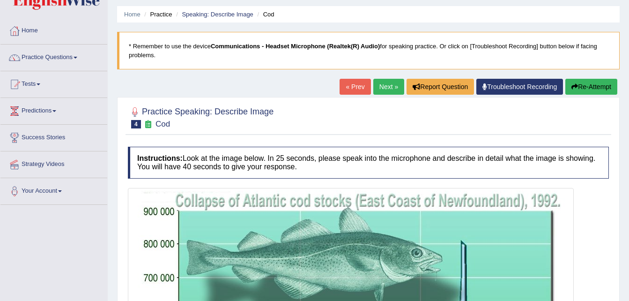
click at [359, 86] on link "« Prev" at bounding box center [355, 87] width 31 height 16
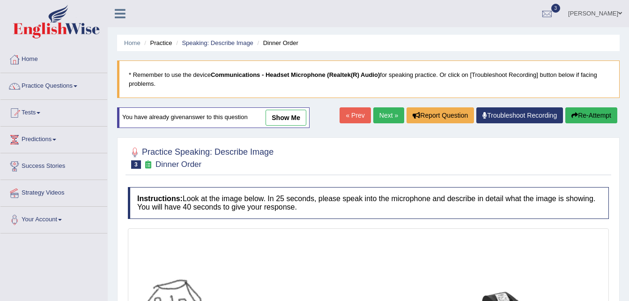
click at [385, 117] on link "Next »" at bounding box center [388, 115] width 31 height 16
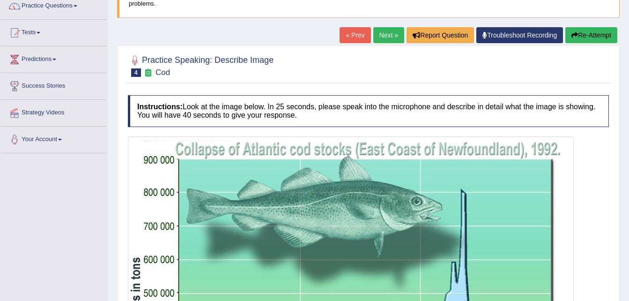
scroll to position [78, 0]
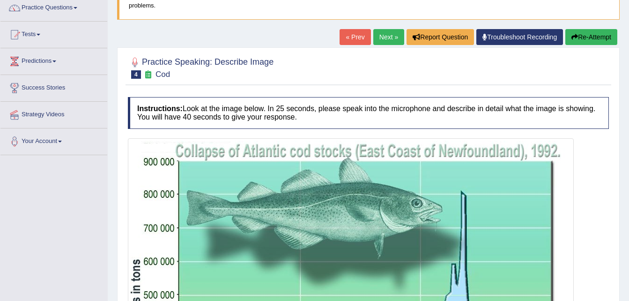
click at [384, 43] on link "Next »" at bounding box center [388, 37] width 31 height 16
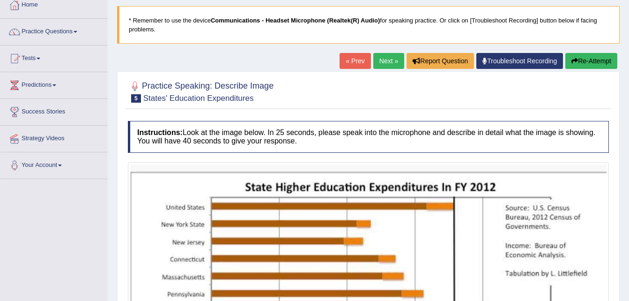
scroll to position [35, 0]
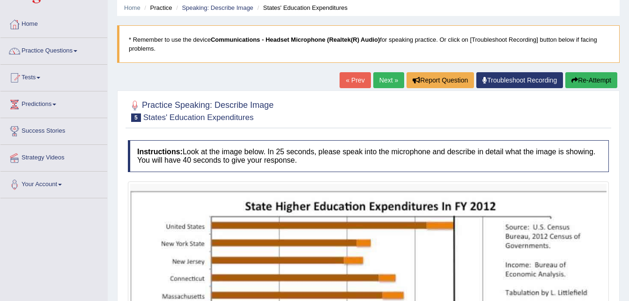
click at [386, 76] on link "Next »" at bounding box center [388, 80] width 31 height 16
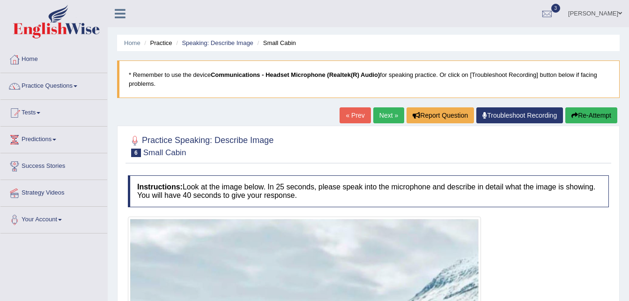
click at [388, 113] on link "Next »" at bounding box center [388, 115] width 31 height 16
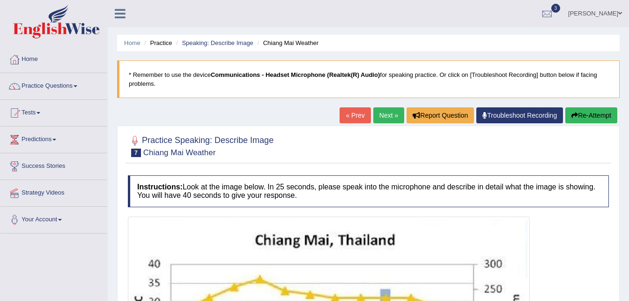
click at [360, 113] on link "« Prev" at bounding box center [355, 115] width 31 height 16
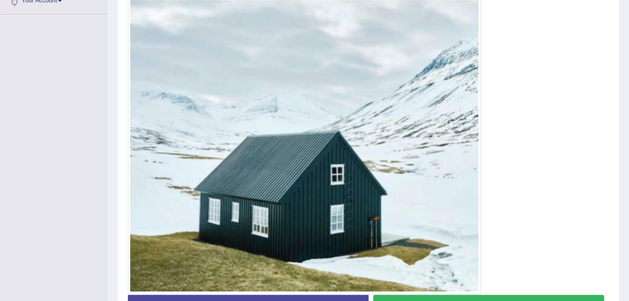
scroll to position [284, 0]
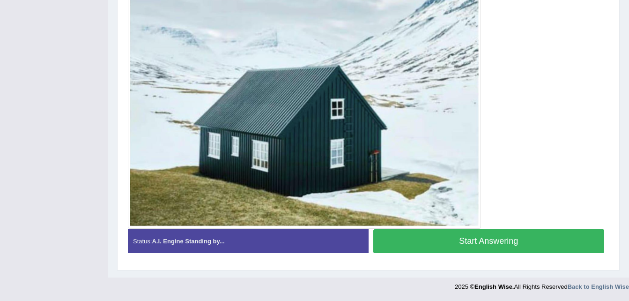
click at [470, 234] on button "Start Answering" at bounding box center [488, 241] width 231 height 24
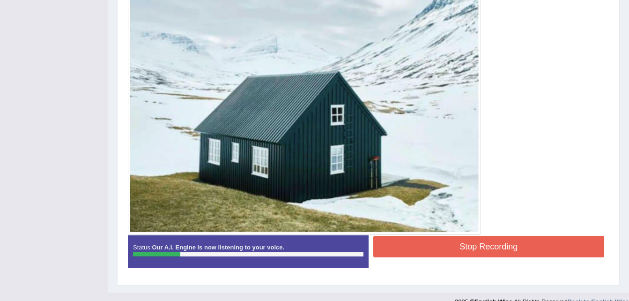
scroll to position [281, 0]
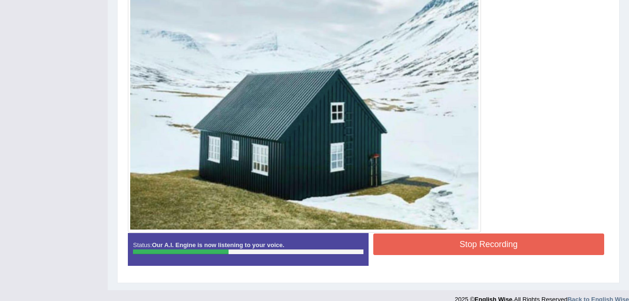
click at [488, 246] on button "Stop Recording" at bounding box center [488, 244] width 231 height 22
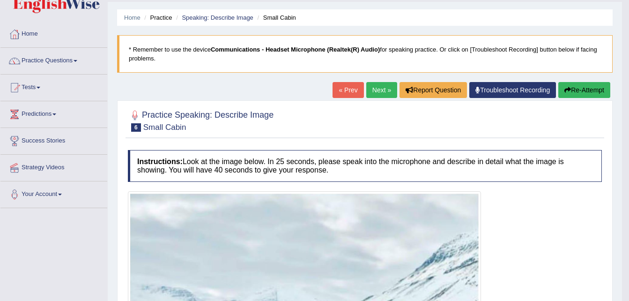
scroll to position [0, 0]
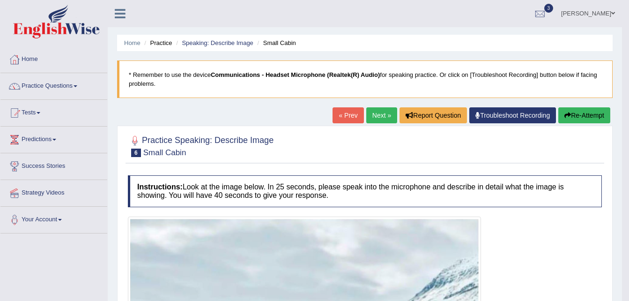
click at [32, 59] on link "Home" at bounding box center [53, 57] width 107 height 23
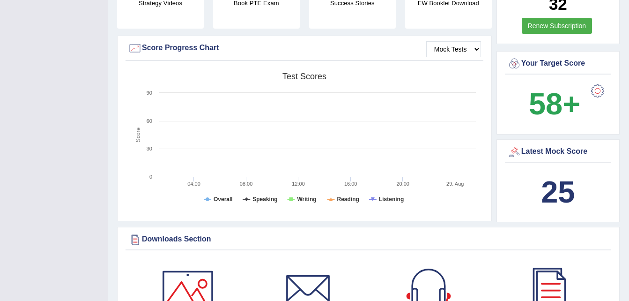
scroll to position [244, 0]
click at [547, 156] on div "Latest Mock Score" at bounding box center [558, 152] width 102 height 14
click at [558, 181] on b "25" at bounding box center [558, 192] width 34 height 34
click at [329, 201] on icon at bounding box center [331, 200] width 4 height 4
click at [221, 201] on tspan "Overall" at bounding box center [223, 199] width 19 height 7
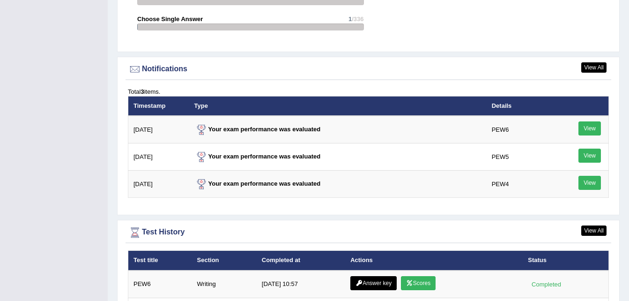
scroll to position [1085, 0]
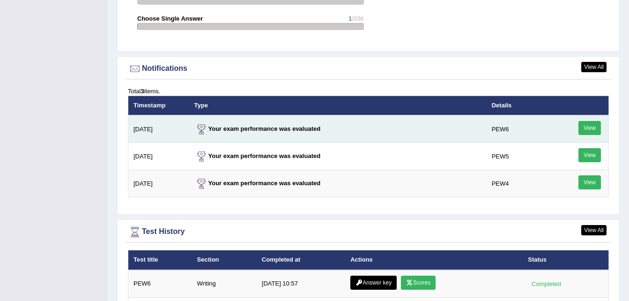
click at [585, 125] on link "View" at bounding box center [589, 128] width 22 height 14
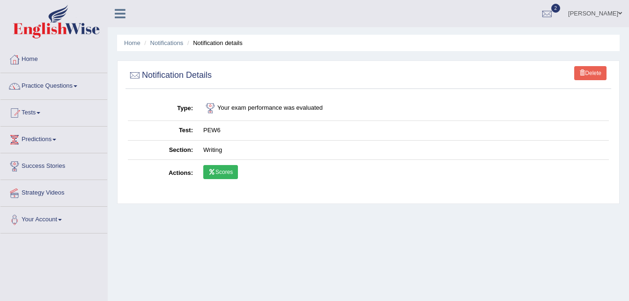
click at [213, 174] on icon at bounding box center [211, 172] width 7 height 6
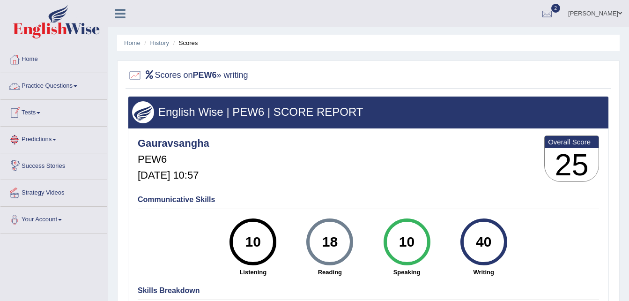
click at [84, 87] on link "Practice Questions" at bounding box center [53, 84] width 107 height 23
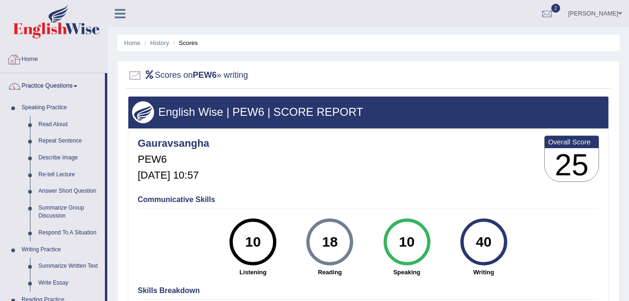
click at [31, 59] on link "Home" at bounding box center [53, 57] width 107 height 23
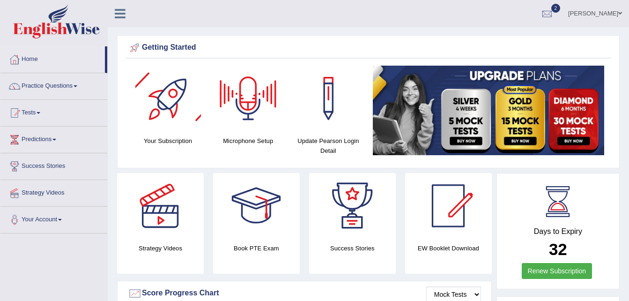
click at [185, 109] on div at bounding box center [168, 99] width 66 height 66
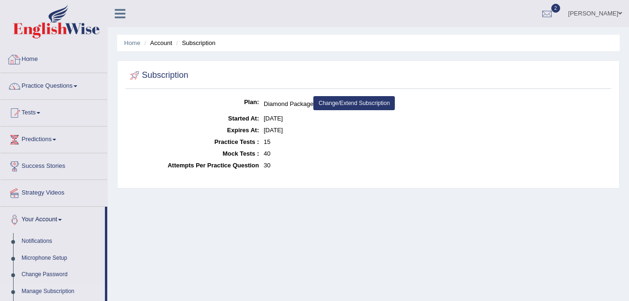
click at [37, 64] on link "Home" at bounding box center [53, 57] width 107 height 23
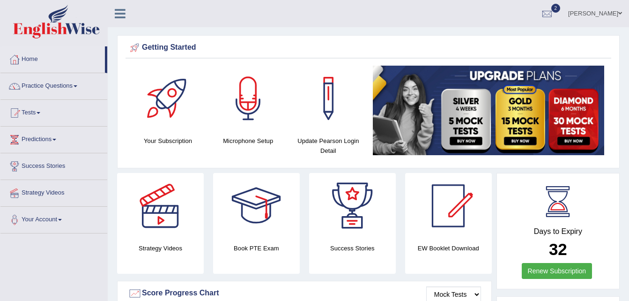
click at [78, 88] on link "Practice Questions" at bounding box center [53, 84] width 107 height 23
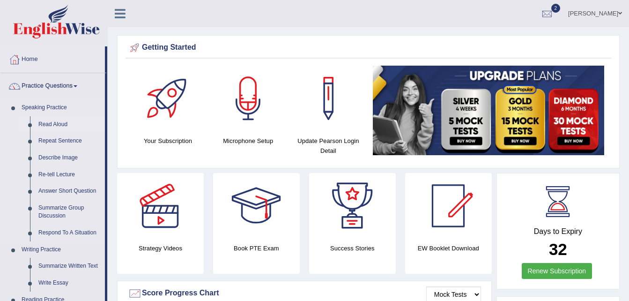
click at [53, 128] on link "Read Aloud" at bounding box center [69, 124] width 71 height 17
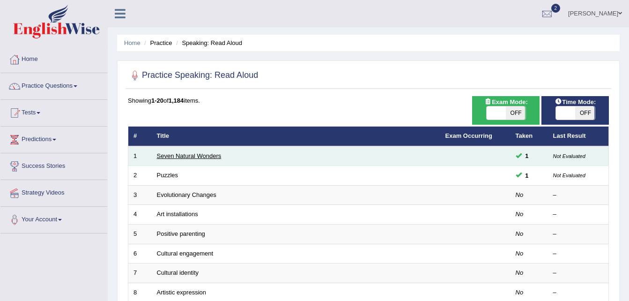
click at [204, 152] on link "Seven Natural Wonders" at bounding box center [189, 155] width 65 height 7
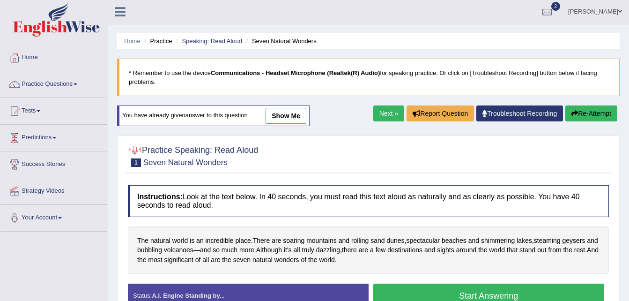
scroll to position [1, 0]
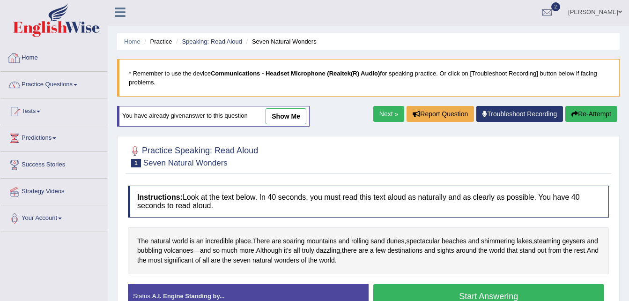
click at [37, 56] on link "Home" at bounding box center [53, 56] width 107 height 23
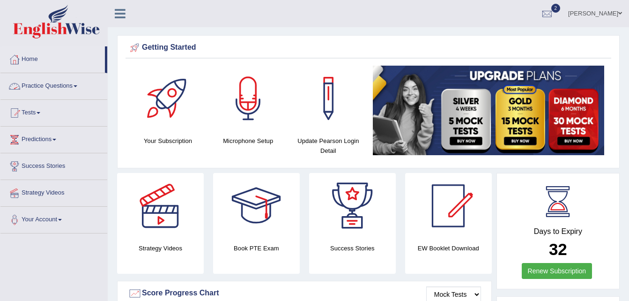
click at [76, 85] on span at bounding box center [76, 86] width 4 height 2
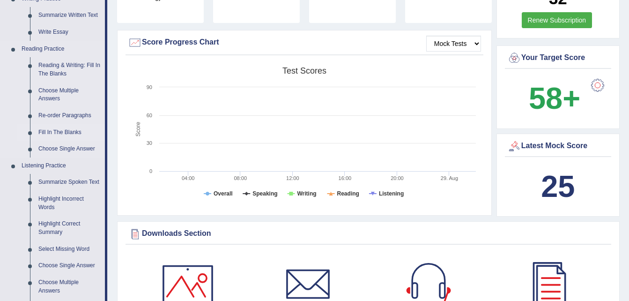
scroll to position [252, 0]
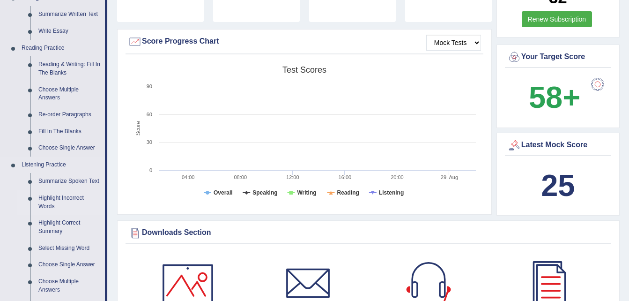
click at [53, 200] on link "Highlight Incorrect Words" at bounding box center [69, 202] width 71 height 25
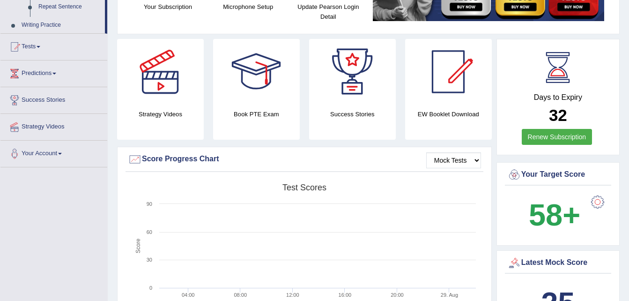
scroll to position [296, 0]
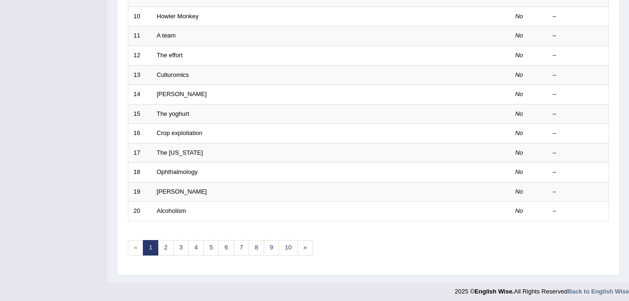
scroll to position [315, 0]
click at [163, 244] on link "2" at bounding box center [165, 246] width 15 height 15
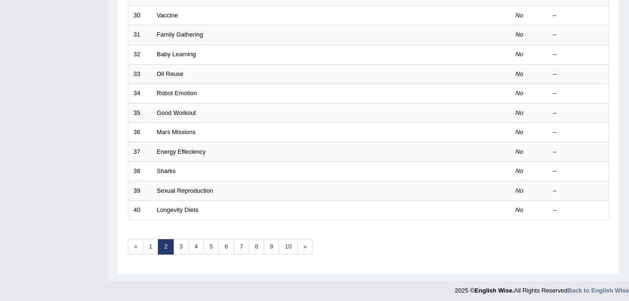
scroll to position [316, 0]
click at [154, 245] on link "1" at bounding box center [150, 245] width 15 height 15
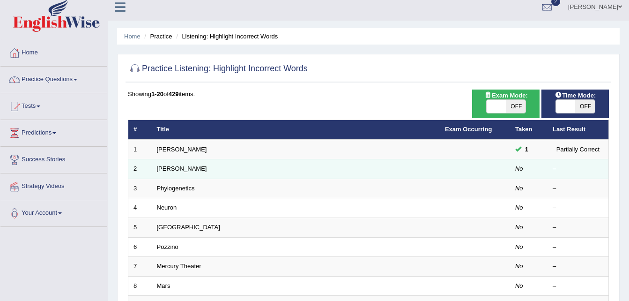
scroll to position [6, 0]
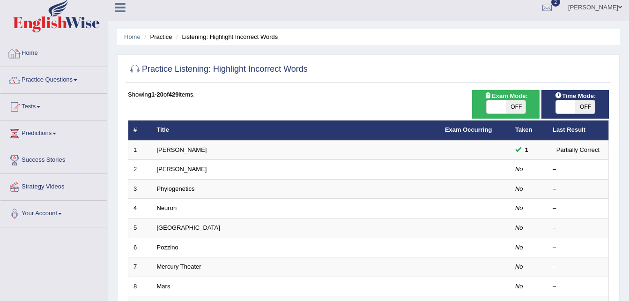
click at [33, 52] on link "Home" at bounding box center [53, 51] width 107 height 23
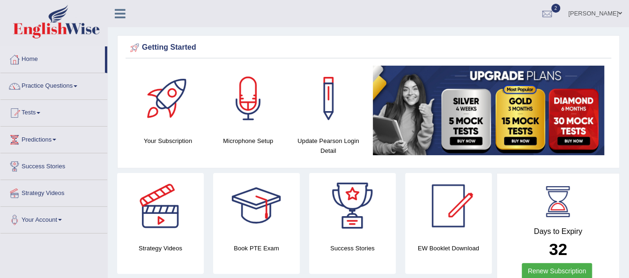
click at [79, 87] on link "Practice Questions" at bounding box center [53, 84] width 107 height 23
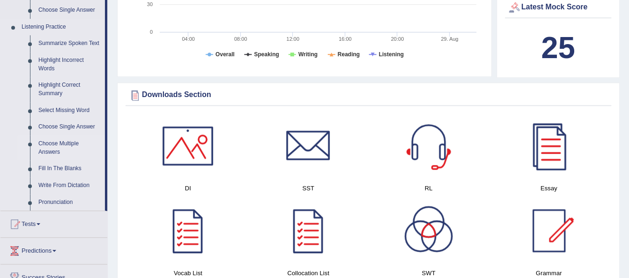
scroll to position [390, 0]
click at [40, 216] on link "Tests" at bounding box center [53, 221] width 107 height 23
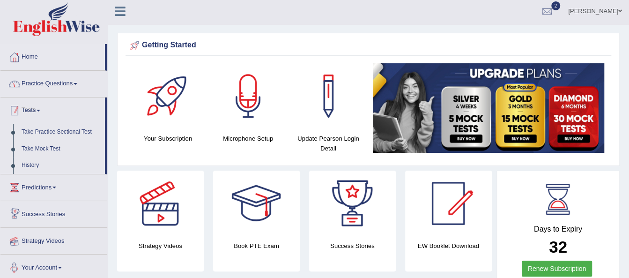
scroll to position [0, 0]
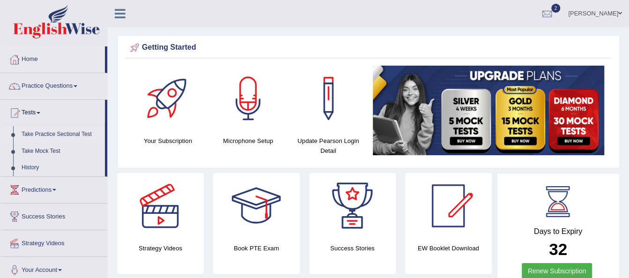
click at [45, 131] on link "Take Practice Sectional Test" at bounding box center [61, 134] width 88 height 17
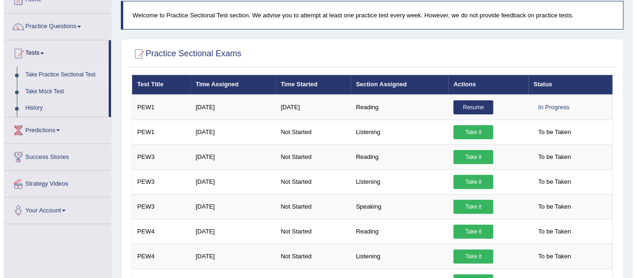
scroll to position [60, 0]
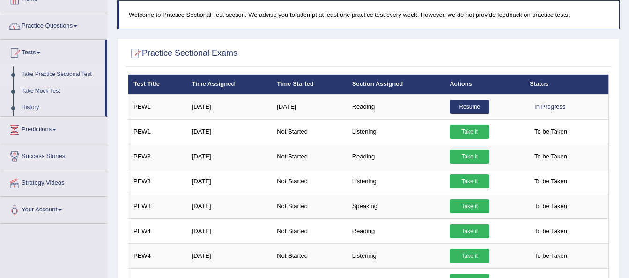
click at [469, 131] on link "Take it" at bounding box center [470, 132] width 40 height 14
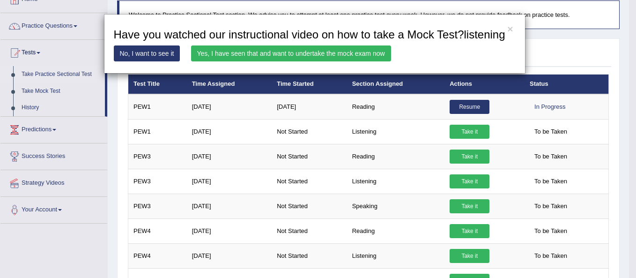
click at [323, 58] on link "Yes, I have seen that and want to undertake the mock exam now" at bounding box center [291, 53] width 200 height 16
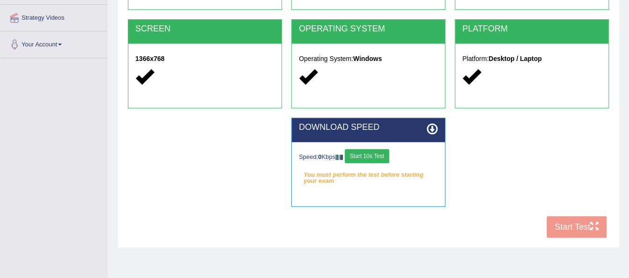
click at [366, 158] on button "Start 10s Test" at bounding box center [367, 156] width 44 height 14
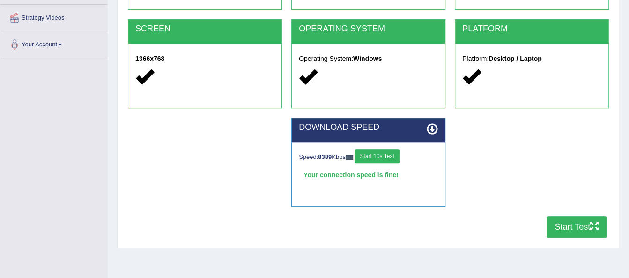
click at [577, 227] on button "Start Test" at bounding box center [577, 227] width 60 height 22
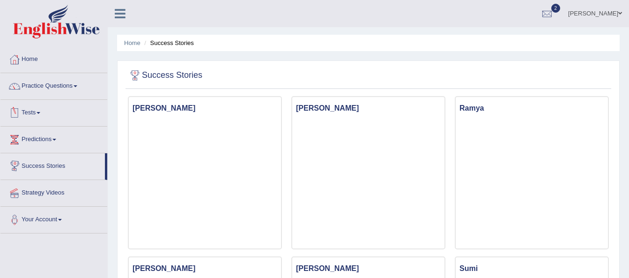
click at [59, 166] on ul "Home Practice Questions Speaking Practice Read Aloud Repeat Sentence Describe I…" at bounding box center [53, 139] width 107 height 187
click at [39, 112] on link "Tests" at bounding box center [53, 111] width 107 height 23
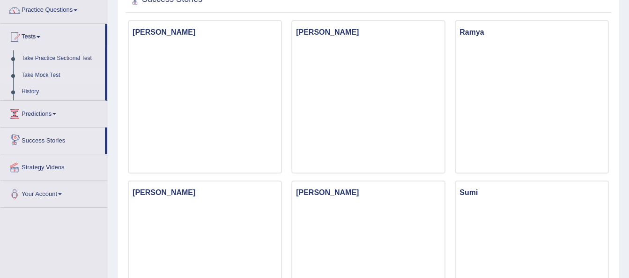
scroll to position [33, 0]
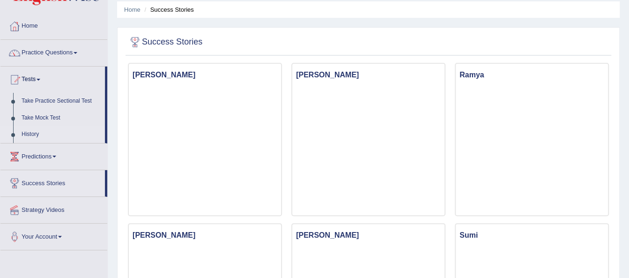
click at [30, 135] on link "History" at bounding box center [61, 134] width 88 height 17
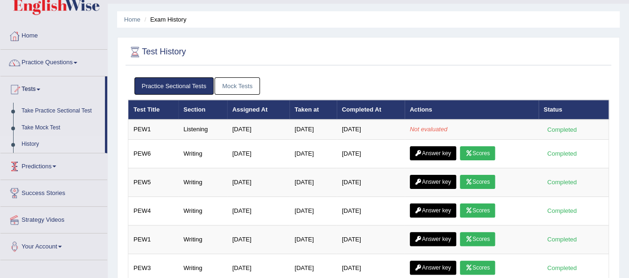
scroll to position [23, 0]
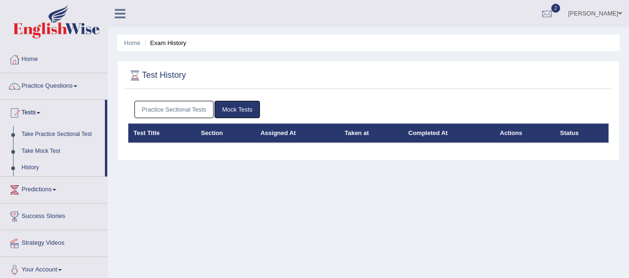
click at [186, 101] on link "Practice Sectional Tests" at bounding box center [174, 109] width 80 height 17
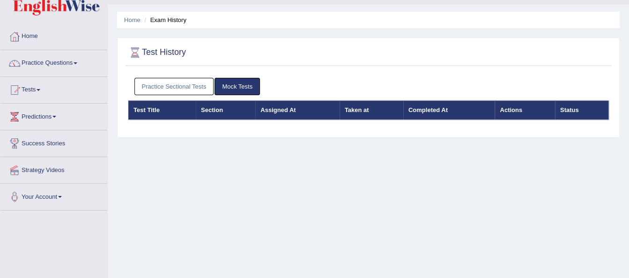
scroll to position [23, 0]
click at [173, 81] on link "Practice Sectional Tests" at bounding box center [174, 86] width 80 height 17
click at [178, 81] on link "Practice Sectional Tests" at bounding box center [174, 86] width 80 height 17
click at [200, 86] on link "Practice Sectional Tests" at bounding box center [174, 86] width 80 height 17
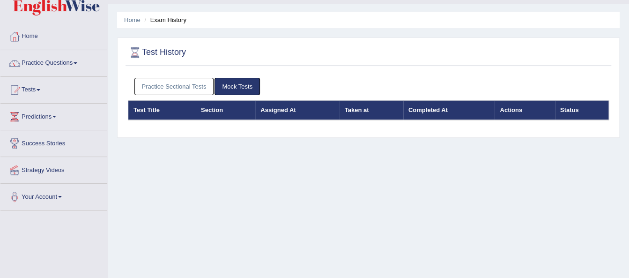
click at [200, 86] on link "Practice Sectional Tests" at bounding box center [174, 86] width 80 height 17
drag, startPoint x: 0, startPoint y: 0, endPoint x: 199, endPoint y: 85, distance: 216.5
click at [199, 85] on link "Practice Sectional Tests" at bounding box center [174, 86] width 80 height 17
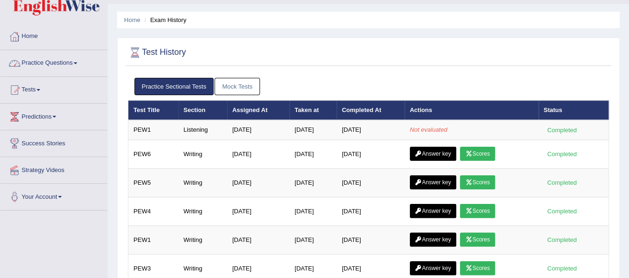
click at [81, 62] on link "Practice Questions" at bounding box center [53, 61] width 107 height 23
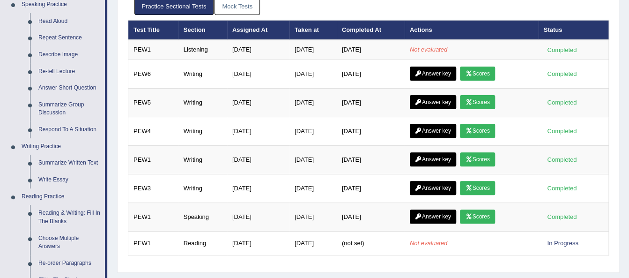
scroll to position [102, 0]
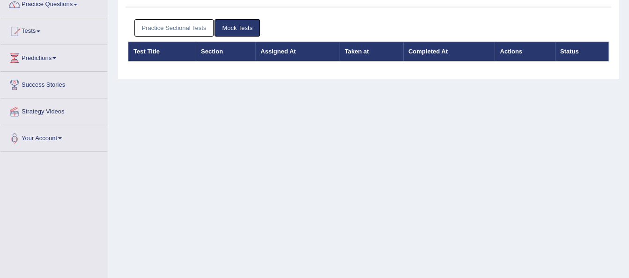
click at [193, 22] on link "Practice Sectional Tests" at bounding box center [174, 27] width 80 height 17
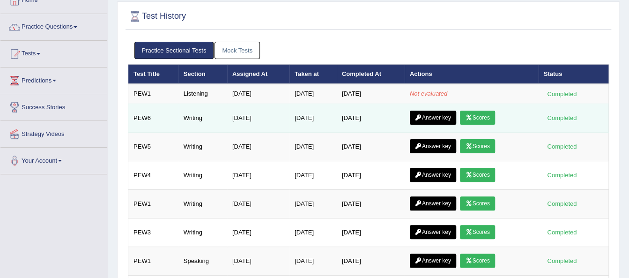
scroll to position [58, 0]
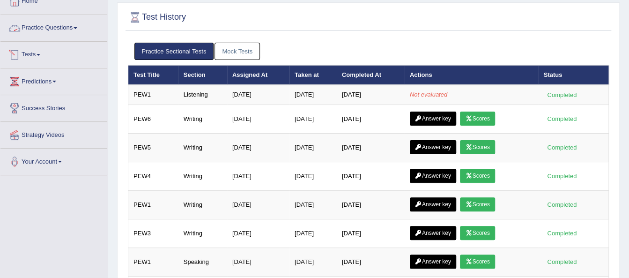
click at [77, 34] on link "Practice Questions" at bounding box center [53, 26] width 107 height 23
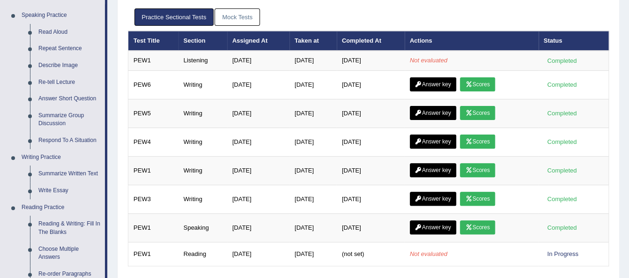
scroll to position [44, 0]
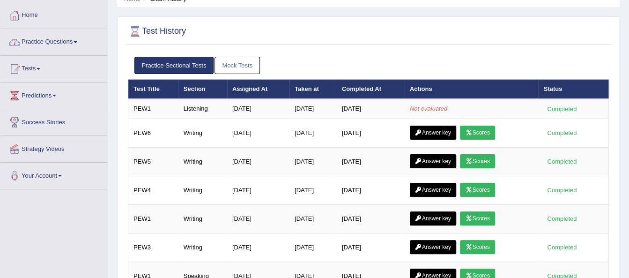
click at [77, 42] on span at bounding box center [76, 42] width 4 height 2
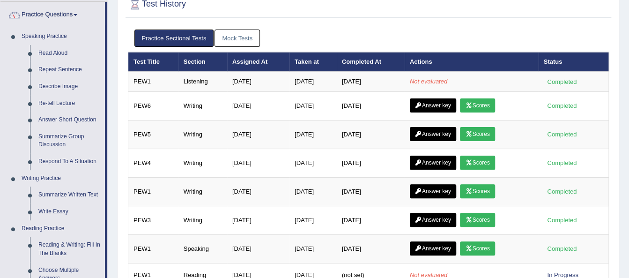
scroll to position [70, 0]
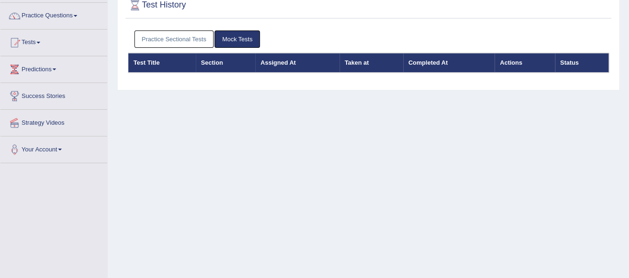
click at [177, 42] on link "Practice Sectional Tests" at bounding box center [174, 38] width 80 height 17
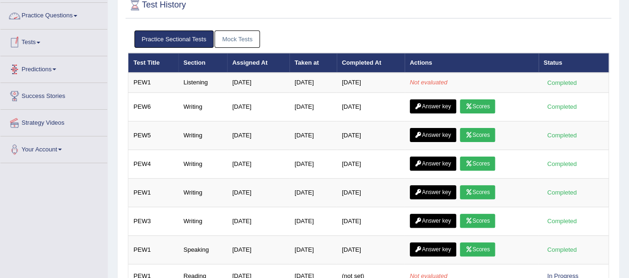
click at [77, 17] on link "Practice Questions" at bounding box center [53, 14] width 107 height 23
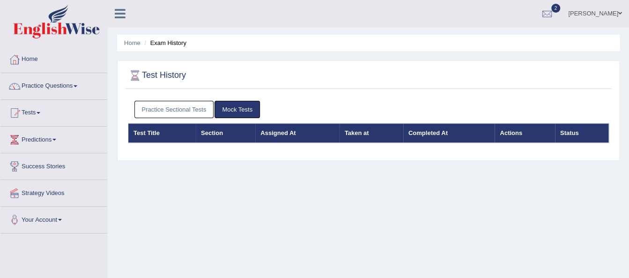
click at [165, 110] on link "Practice Sectional Tests" at bounding box center [174, 109] width 80 height 17
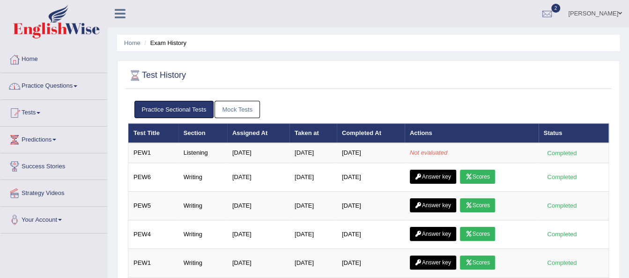
click at [79, 88] on link "Practice Questions" at bounding box center [53, 84] width 107 height 23
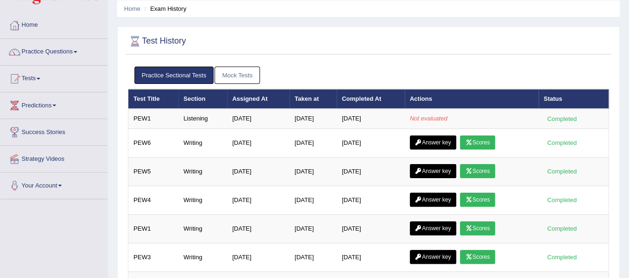
scroll to position [23, 0]
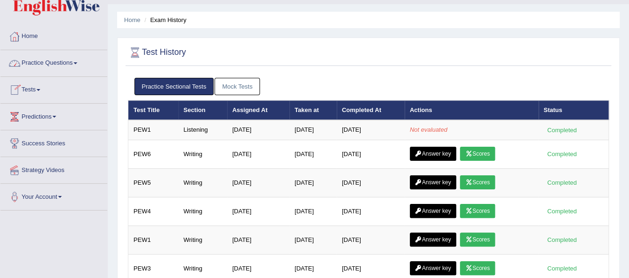
click at [79, 61] on link "Practice Questions" at bounding box center [53, 61] width 107 height 23
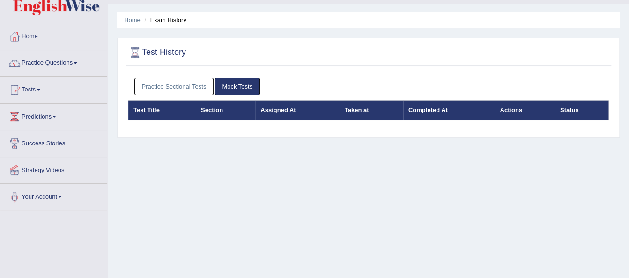
click at [172, 89] on link "Practice Sectional Tests" at bounding box center [174, 86] width 80 height 17
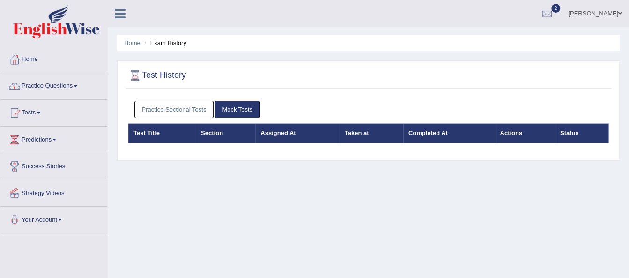
click at [72, 86] on link "Practice Questions" at bounding box center [53, 84] width 107 height 23
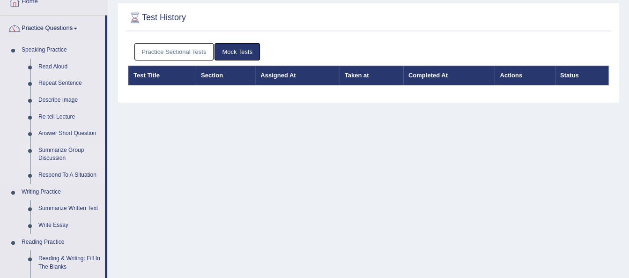
scroll to position [47, 0]
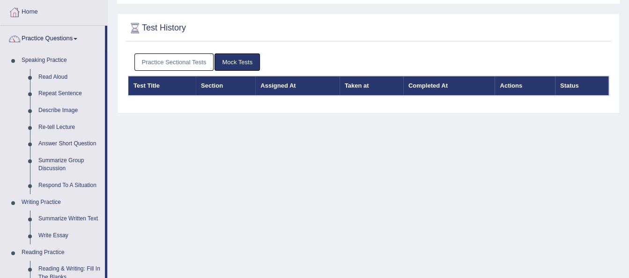
click at [200, 71] on div "Practice Sectional Tests Mock Tests" at bounding box center [368, 62] width 481 height 27
click at [200, 66] on link "Practice Sectional Tests" at bounding box center [174, 61] width 80 height 17
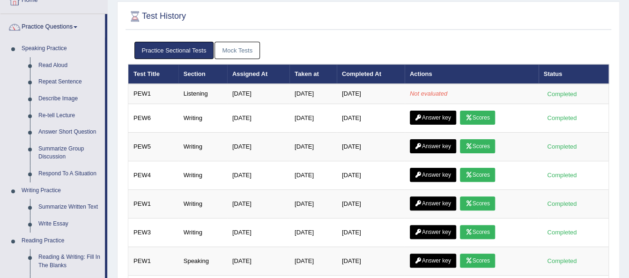
scroll to position [0, 0]
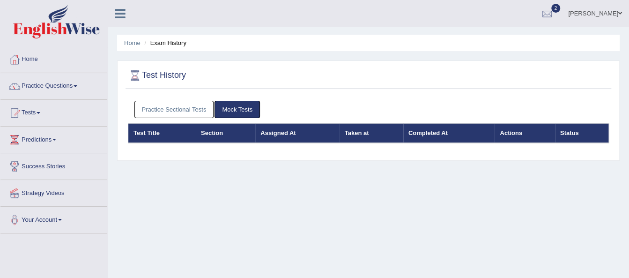
click at [181, 109] on link "Practice Sectional Tests" at bounding box center [174, 109] width 80 height 17
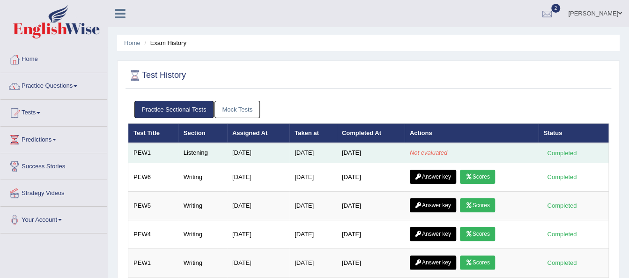
drag, startPoint x: 384, startPoint y: 152, endPoint x: 180, endPoint y: 150, distance: 203.8
click at [180, 150] on tr "PEW1 Listening Aug 23, 2025 Aug 29, 2025 Aug 29, 2025 Not evaluated Completed" at bounding box center [368, 153] width 481 height 20
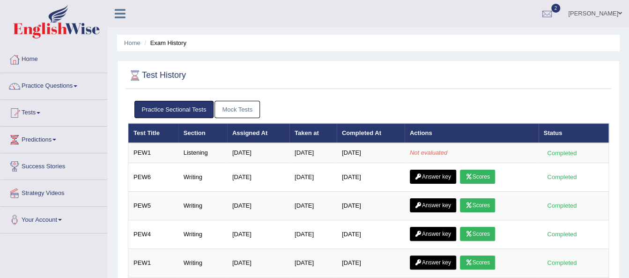
click at [311, 85] on div "Test History" at bounding box center [369, 77] width 486 height 23
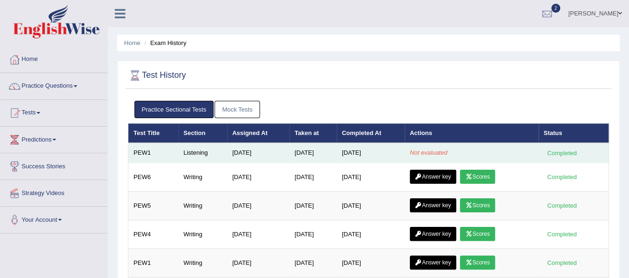
drag, startPoint x: 387, startPoint y: 152, endPoint x: 337, endPoint y: 153, distance: 50.6
click at [337, 153] on tr "PEW1 Listening Aug 23, 2025 Aug 29, 2025 Aug 29, 2025 Not evaluated Completed" at bounding box center [368, 153] width 481 height 20
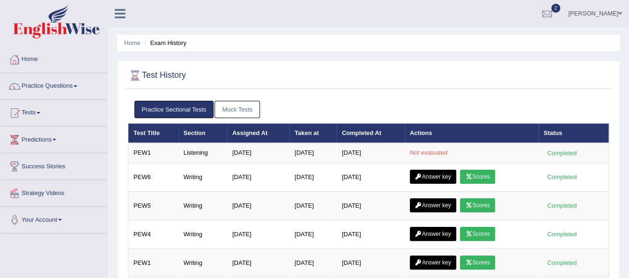
drag, startPoint x: 337, startPoint y: 153, endPoint x: 471, endPoint y: 67, distance: 159.0
click at [471, 67] on div at bounding box center [368, 75] width 481 height 19
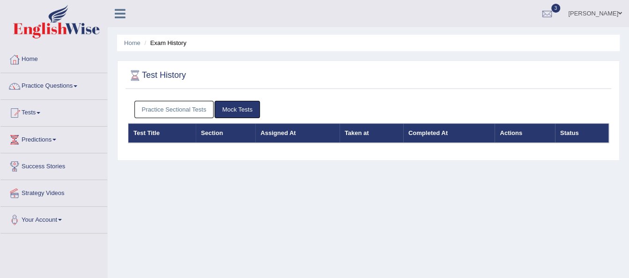
click at [186, 112] on link "Practice Sectional Tests" at bounding box center [174, 109] width 80 height 17
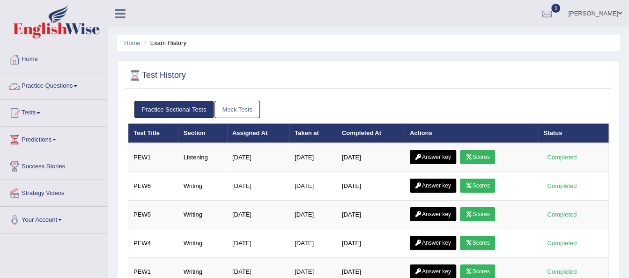
click at [75, 82] on link "Practice Questions" at bounding box center [53, 84] width 107 height 23
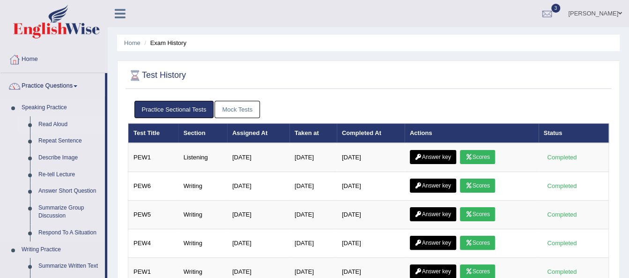
click at [53, 126] on link "Read Aloud" at bounding box center [69, 124] width 71 height 17
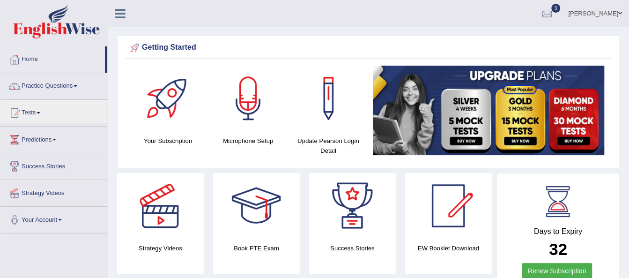
click at [76, 86] on span at bounding box center [76, 86] width 4 height 2
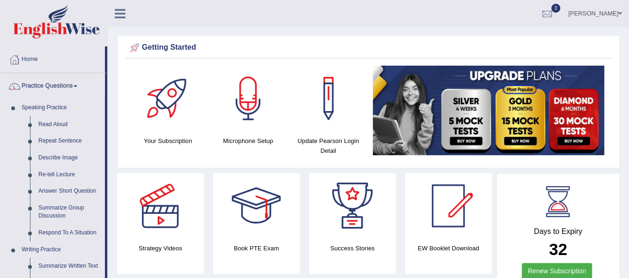
click at [76, 86] on span at bounding box center [76, 86] width 4 height 2
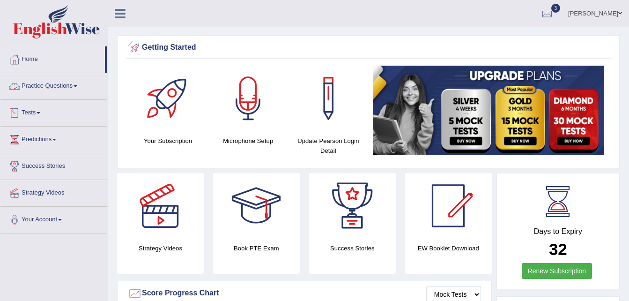
click at [44, 114] on link "Tests" at bounding box center [53, 111] width 107 height 23
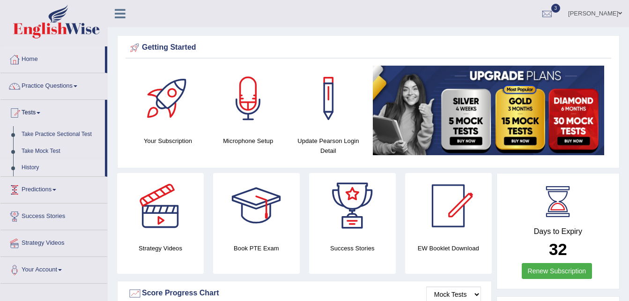
click at [33, 165] on link "History" at bounding box center [61, 167] width 88 height 17
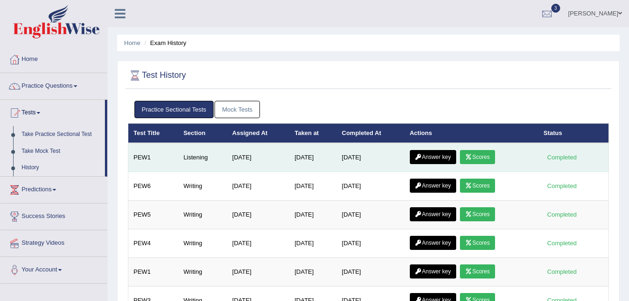
click at [476, 151] on link "Scores" at bounding box center [477, 157] width 35 height 14
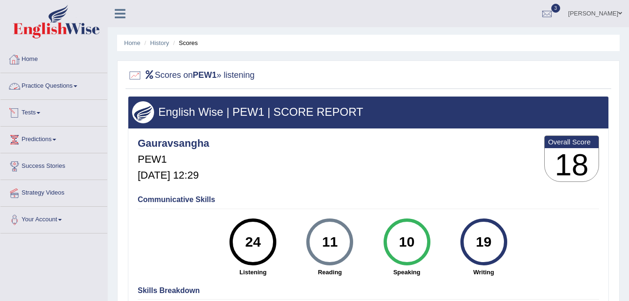
click at [44, 111] on link "Tests" at bounding box center [53, 111] width 107 height 23
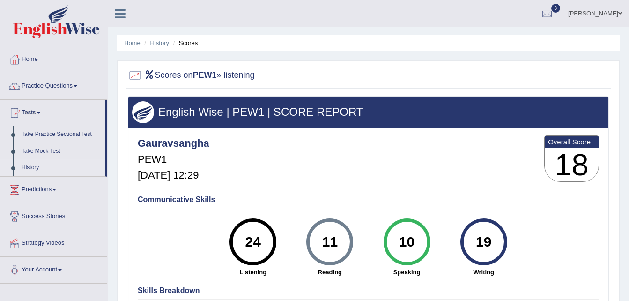
click at [28, 167] on link "History" at bounding box center [61, 167] width 88 height 17
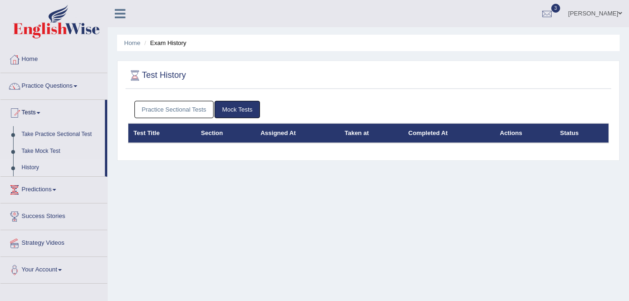
click at [161, 112] on link "Practice Sectional Tests" at bounding box center [174, 109] width 80 height 17
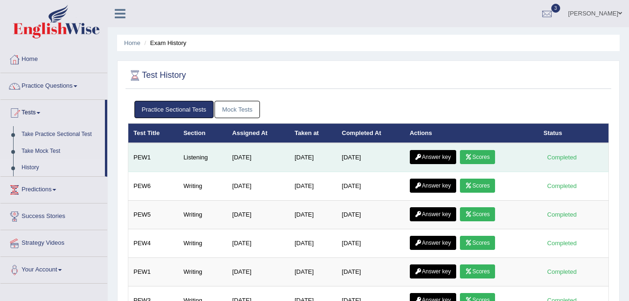
click at [432, 160] on link "Answer key" at bounding box center [433, 157] width 46 height 14
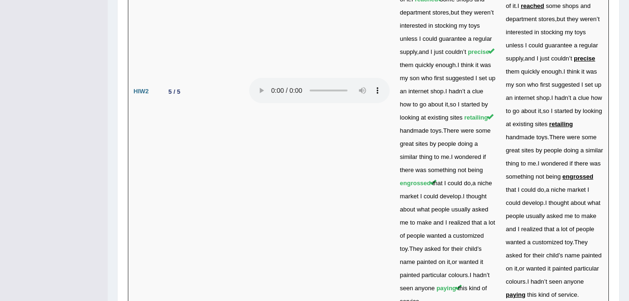
scroll to position [2870, 0]
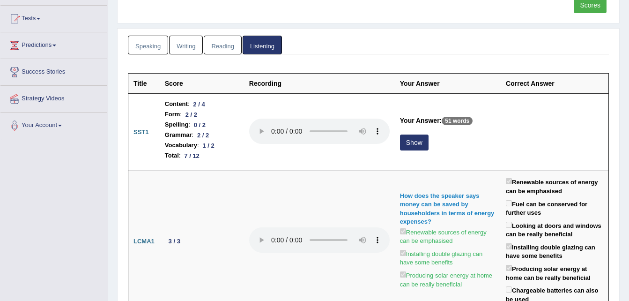
scroll to position [91, 0]
